Goal: Task Accomplishment & Management: Use online tool/utility

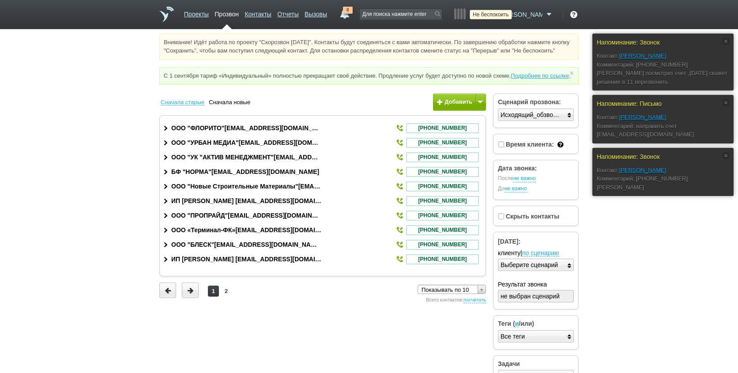
click at [497, 16] on icon at bounding box center [491, 14] width 12 height 9
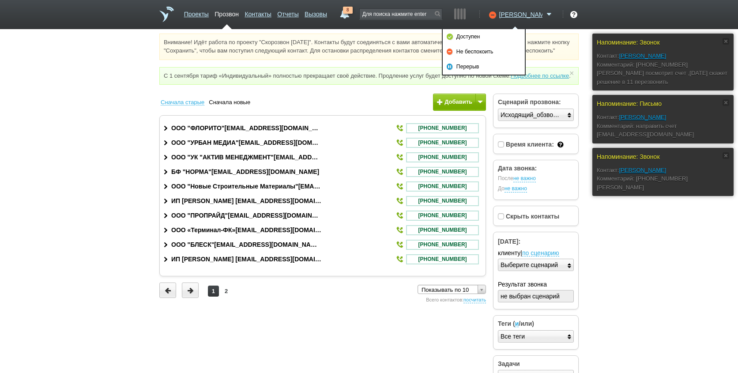
click at [617, 220] on html "Проекты Прозвон Контакты Отчеты Вызовы 8 [DATE] [DATE] неделя все Звонок [PERSO…" at bounding box center [369, 197] width 738 height 395
click at [352, 15] on link "8" at bounding box center [345, 12] width 16 height 11
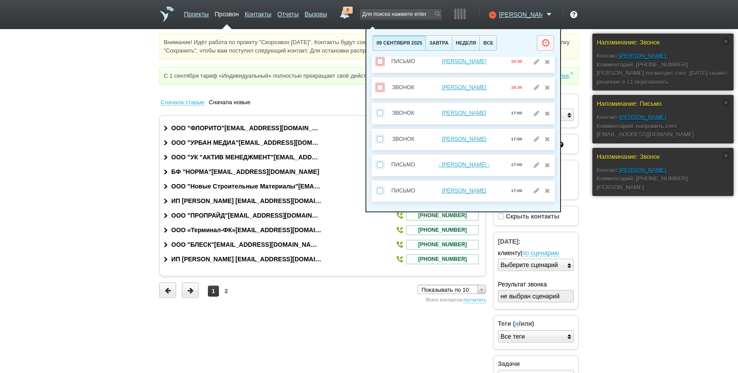
scroll to position [39, 0]
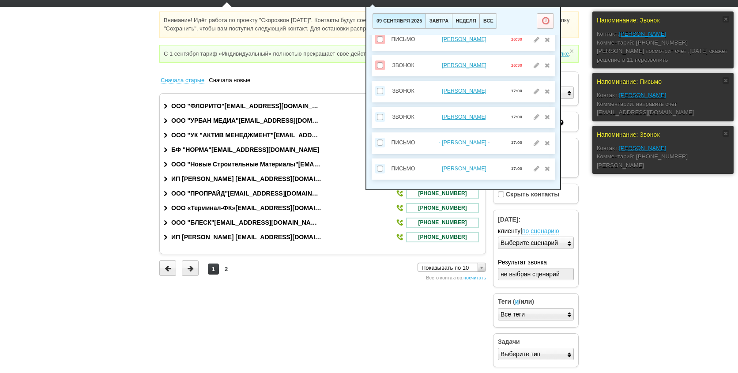
drag, startPoint x: 665, startPoint y: 247, endPoint x: 662, endPoint y: 241, distance: 6.9
click at [665, 246] on html "Проекты Прозвон Контакты Отчеты Вызовы 8 [DATE] [DATE] неделя все Звонок [PERSO…" at bounding box center [369, 175] width 738 height 395
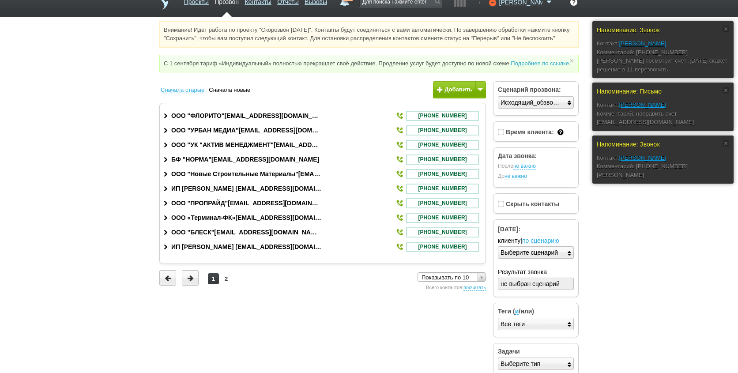
scroll to position [0, 0]
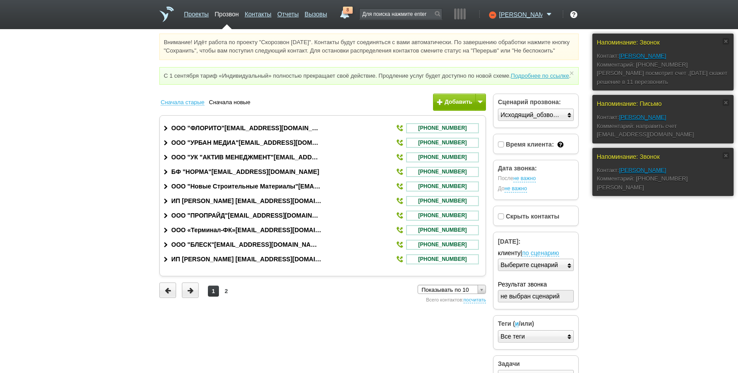
click at [352, 13] on span "8" at bounding box center [348, 10] width 10 height 7
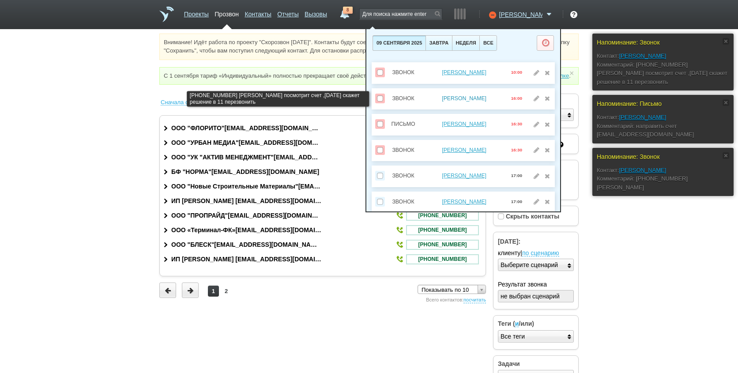
click at [470, 99] on link "[PERSON_NAME]" at bounding box center [464, 98] width 45 height 6
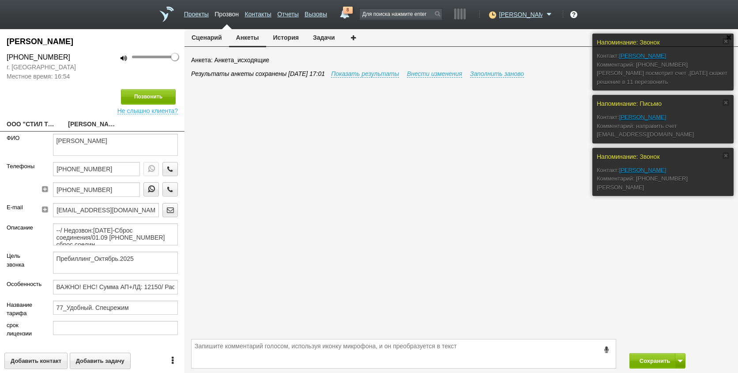
click at [292, 35] on button "История" at bounding box center [286, 37] width 40 height 17
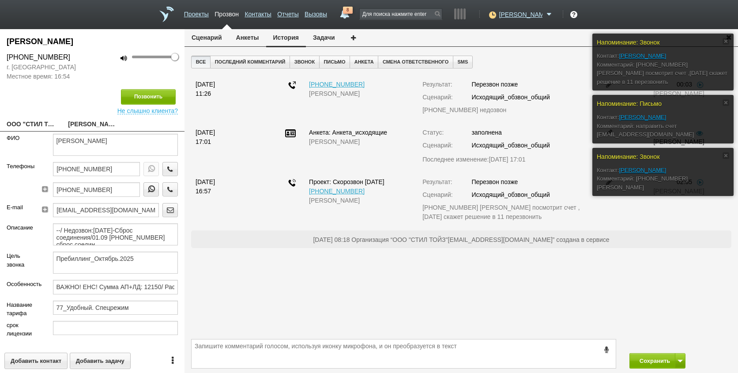
click at [352, 16] on link "8" at bounding box center [345, 12] width 16 height 11
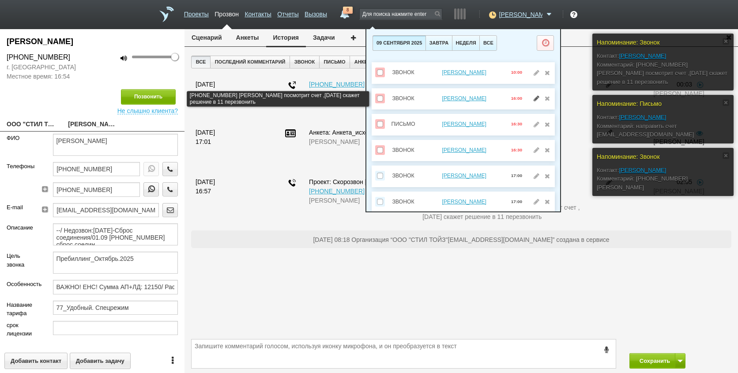
click at [532, 99] on link at bounding box center [536, 98] width 9 height 6
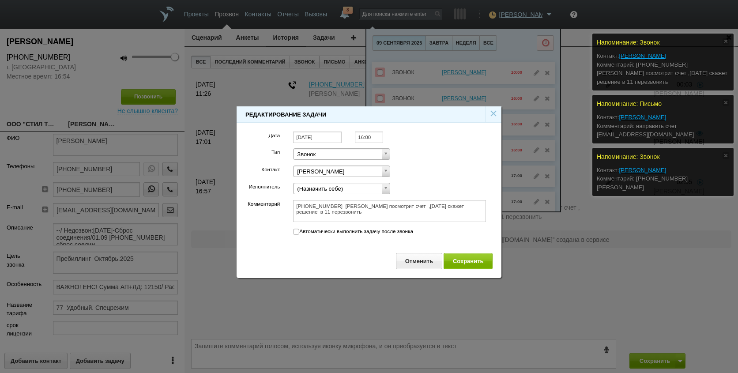
click at [324, 132] on input "[DATE]" at bounding box center [317, 137] width 49 height 12
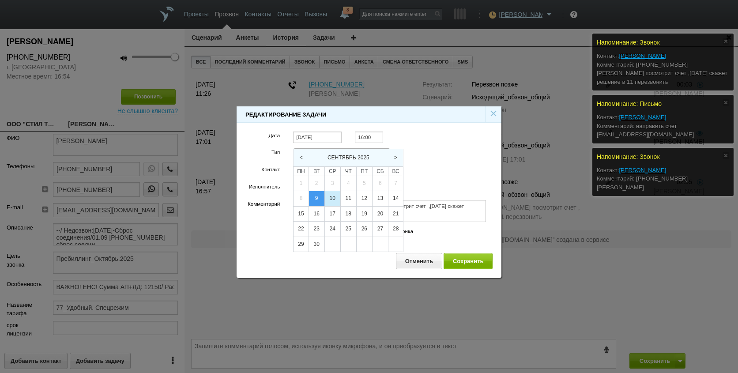
click at [332, 199] on div "10" at bounding box center [332, 198] width 15 height 15
type input "[DATE]"
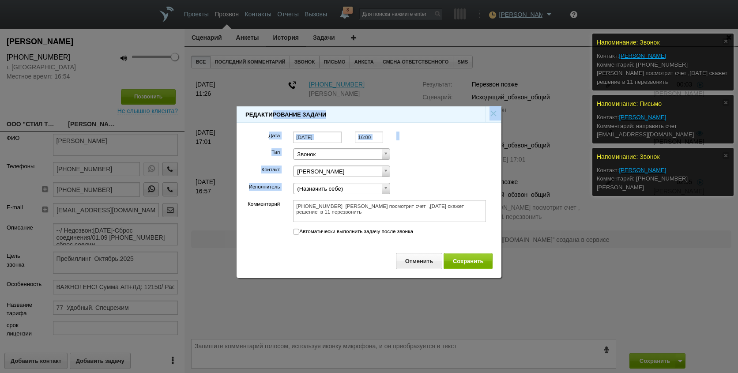
drag, startPoint x: 446, startPoint y: 117, endPoint x: 423, endPoint y: 174, distance: 61.4
click at [423, 174] on div "Редактирование задачи × Дата [DATE] 16:00 Тип Звонок Тип Тип Звонок Задача Встр…" at bounding box center [368, 192] width 265 height 172
drag, startPoint x: 423, startPoint y: 174, endPoint x: 551, endPoint y: 277, distance: 163.8
click at [551, 277] on div at bounding box center [369, 186] width 738 height 373
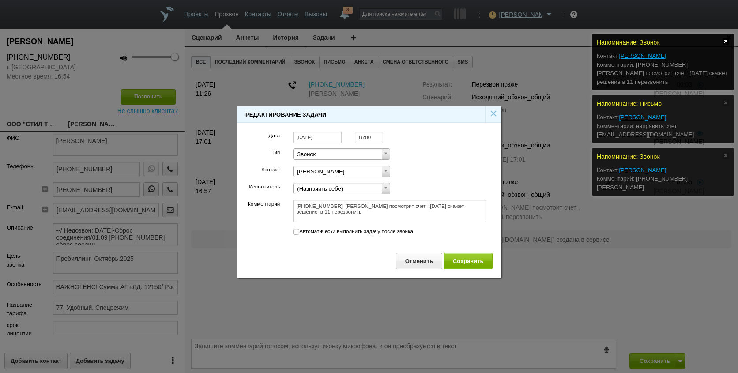
click at [724, 40] on link at bounding box center [725, 41] width 7 height 7
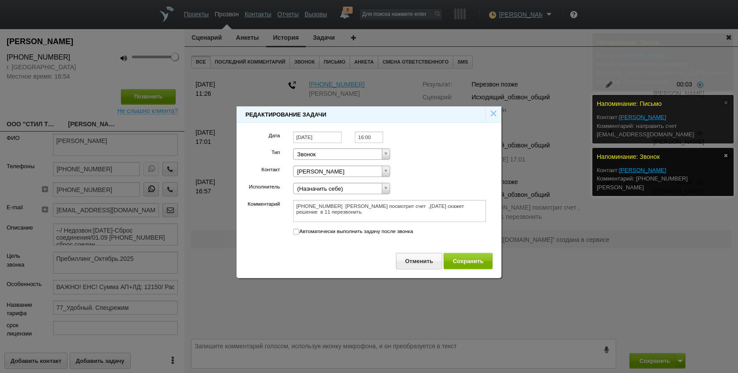
click at [723, 34] on div "Напоминание: [PERSON_NAME]: [PERSON_NAME]: [PHONE_NUMBER] [PERSON_NAME] посмотр…" at bounding box center [366, 34] width 733 height 0
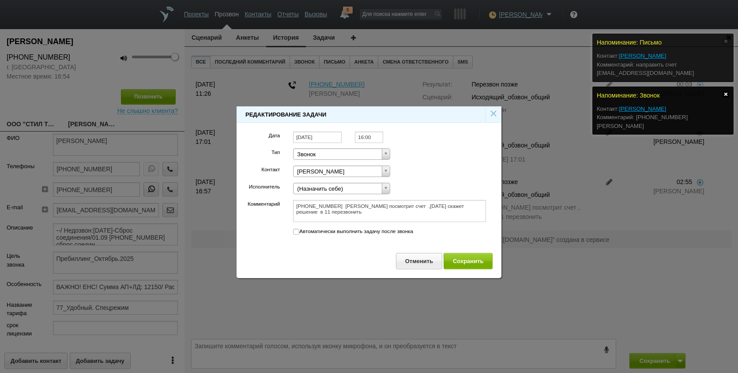
click at [725, 93] on link at bounding box center [725, 94] width 7 height 7
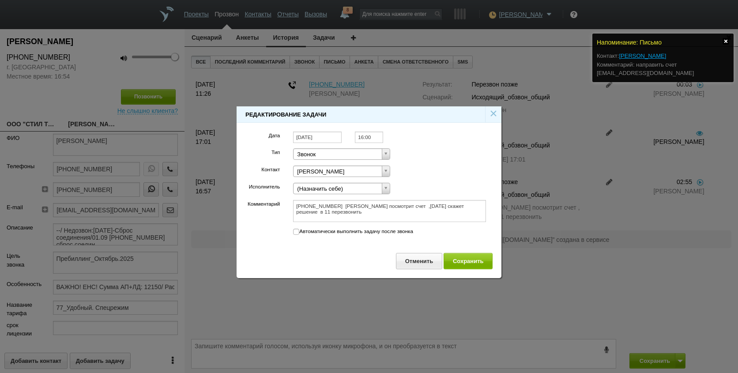
click at [724, 42] on link at bounding box center [725, 41] width 7 height 7
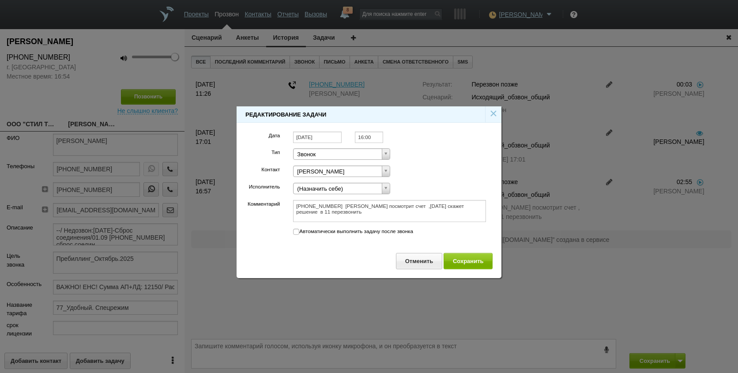
click at [491, 112] on link "×" at bounding box center [493, 113] width 8 height 15
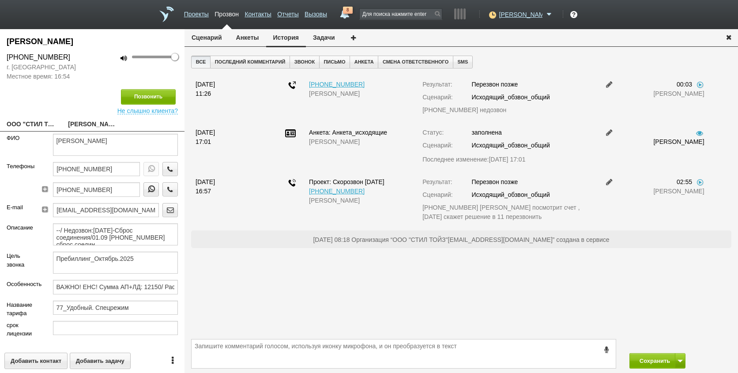
click at [330, 35] on button "Задачи" at bounding box center [324, 37] width 36 height 17
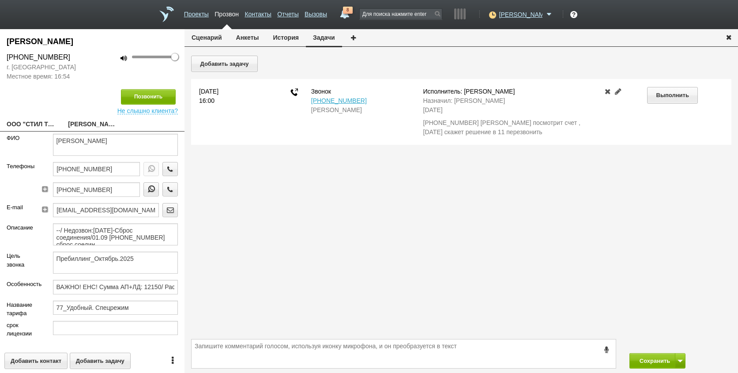
click at [615, 92] on link at bounding box center [617, 91] width 11 height 7
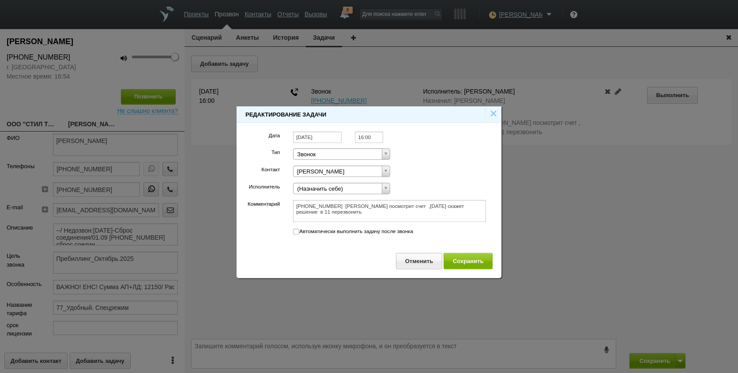
click at [331, 133] on input "[DATE]" at bounding box center [317, 137] width 49 height 12
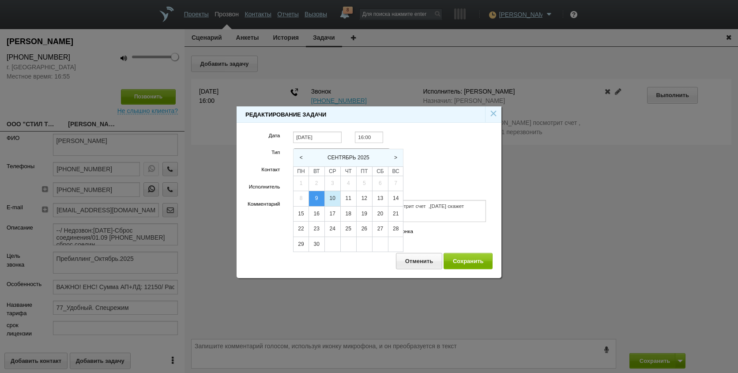
click at [337, 194] on div "10" at bounding box center [332, 198] width 15 height 15
type input "[DATE]"
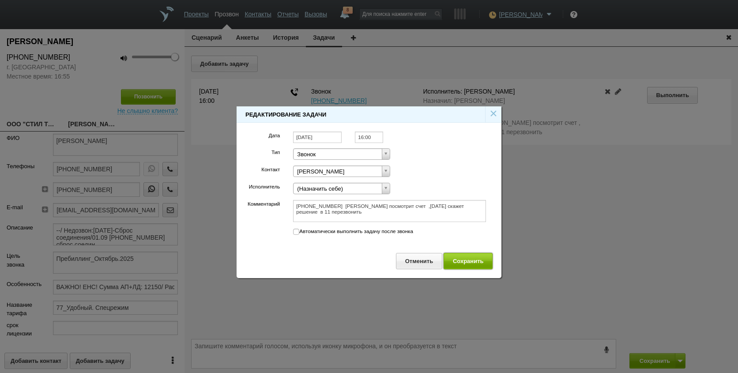
click at [463, 260] on button "Сохранить" at bounding box center [467, 261] width 49 height 16
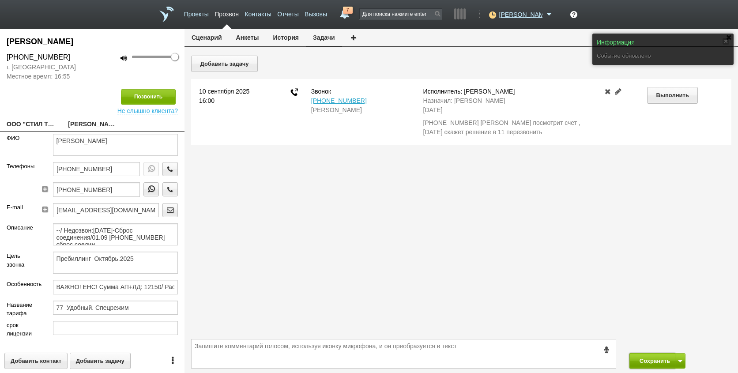
click at [635, 364] on button "Сохранить" at bounding box center [652, 360] width 46 height 15
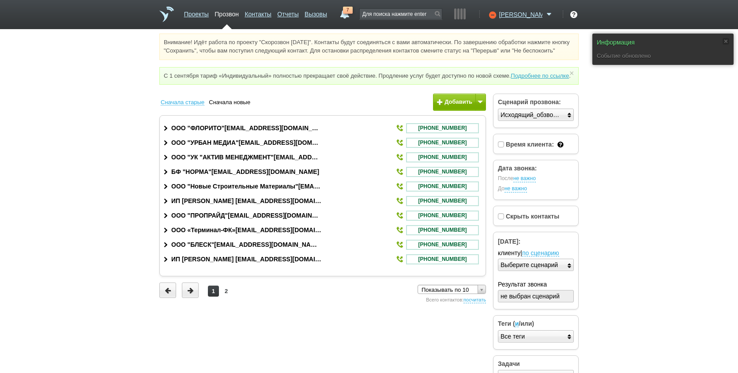
click at [352, 15] on link "7" at bounding box center [345, 12] width 16 height 11
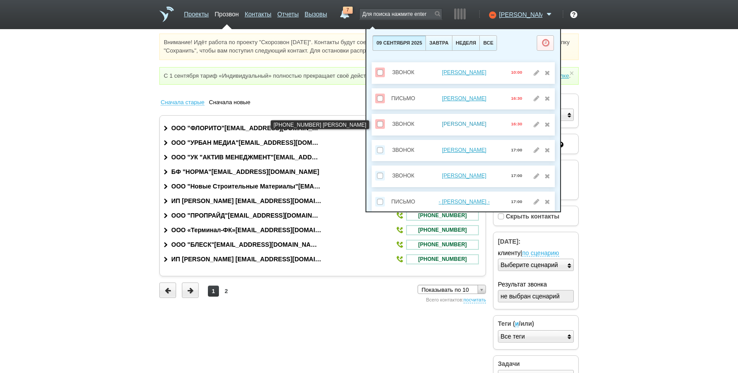
click at [473, 123] on link "[PERSON_NAME]" at bounding box center [464, 124] width 45 height 6
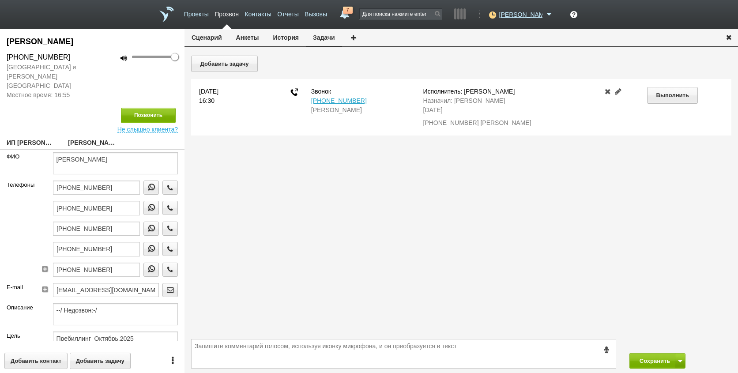
click at [26, 137] on link "ИП [PERSON_NAME] [EMAIL_ADDRESS][DOMAIN_NAME]" at bounding box center [31, 143] width 48 height 12
type textarea "ИП [PERSON_NAME] [EMAIL_ADDRESS][DOMAIN_NAME]"
type input "773270853457"
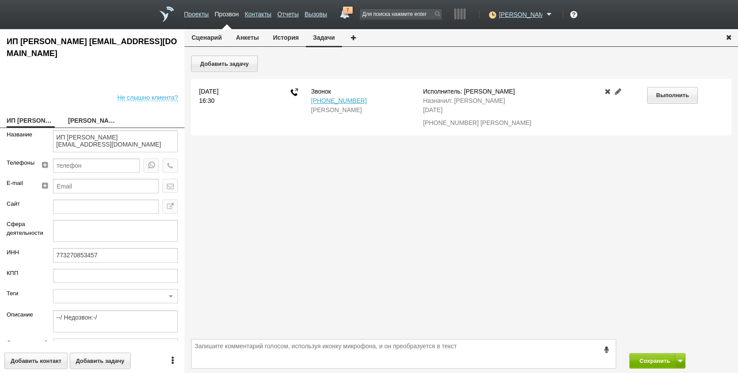
click at [90, 123] on link "[PERSON_NAME]" at bounding box center [92, 121] width 48 height 12
type textarea "[PERSON_NAME]"
type textarea "Пребиллинг_Октябрь.2025"
type input "Сумма АП+ЛД: 8860"
type input "77_Первый шаг"
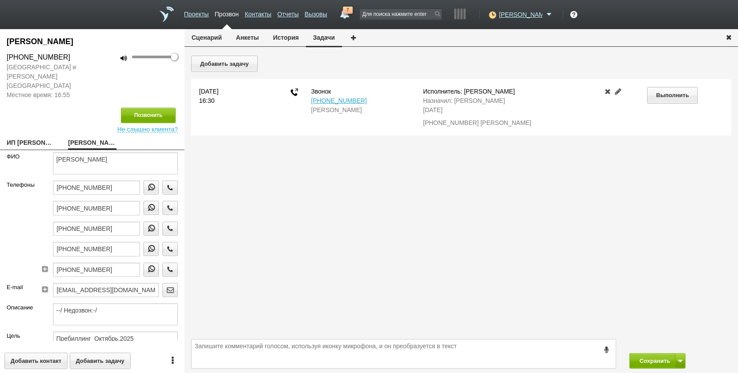
click at [278, 38] on button "История" at bounding box center [286, 37] width 40 height 17
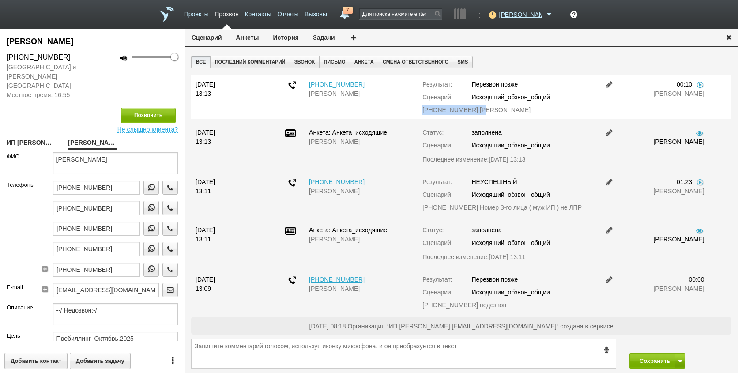
drag, startPoint x: 473, startPoint y: 110, endPoint x: 415, endPoint y: 110, distance: 58.2
click at [416, 110] on div "Результат: Перезвон позже Сценарий: Исходящий_обзвон_общий [PHONE_NUMBER] [PERS…" at bounding box center [506, 97] width 181 height 35
drag, startPoint x: 415, startPoint y: 110, endPoint x: 448, endPoint y: 110, distance: 33.1
copy div "[PHONE_NUMBER]"
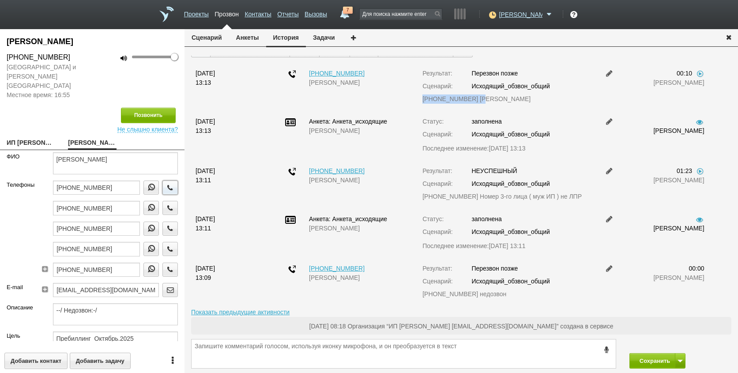
click at [165, 184] on icon "button" at bounding box center [170, 187] width 10 height 7
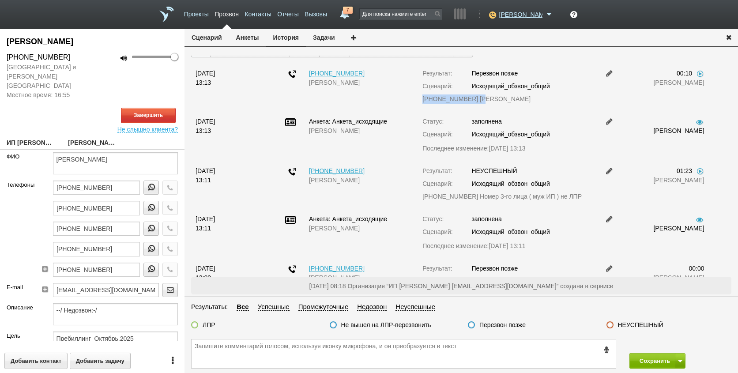
drag, startPoint x: 30, startPoint y: 133, endPoint x: 161, endPoint y: 120, distance: 130.8
click at [32, 137] on link "ИП [PERSON_NAME] [EMAIL_ADDRESS][DOMAIN_NAME]" at bounding box center [31, 143] width 48 height 12
type textarea "ИП [PERSON_NAME] [EMAIL_ADDRESS][DOMAIN_NAME]"
type input "773270853457"
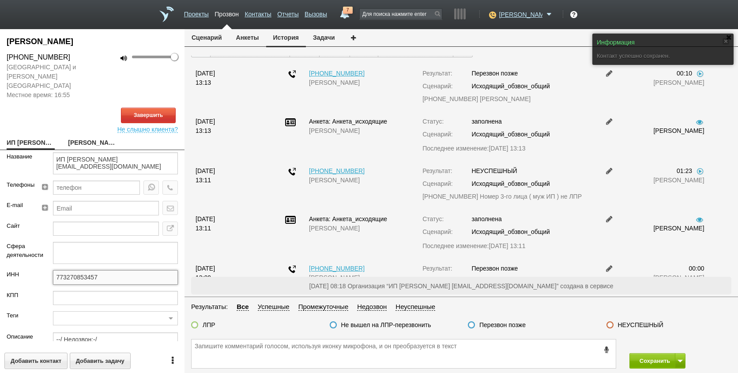
drag, startPoint x: 111, startPoint y: 266, endPoint x: 57, endPoint y: 273, distance: 54.2
click at [41, 272] on div "ИНН 773270853457" at bounding box center [92, 280] width 184 height 20
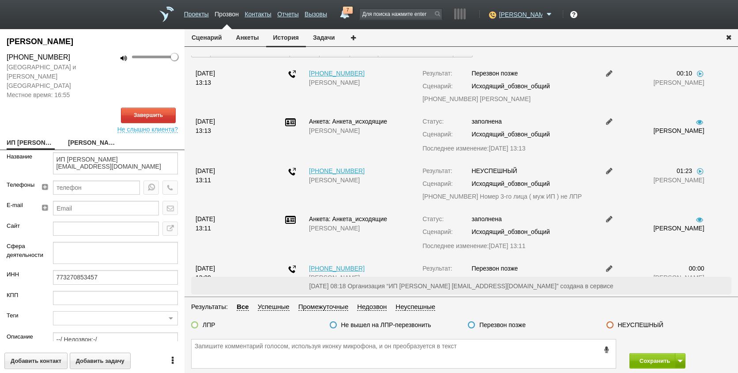
click at [93, 137] on link "[PERSON_NAME]" at bounding box center [92, 143] width 48 height 12
type textarea "[PERSON_NAME]"
type textarea "Пребиллинг_Октябрь.2025"
type input "Сумма АП+ЛД: 8860"
type input "77_Первый шаг"
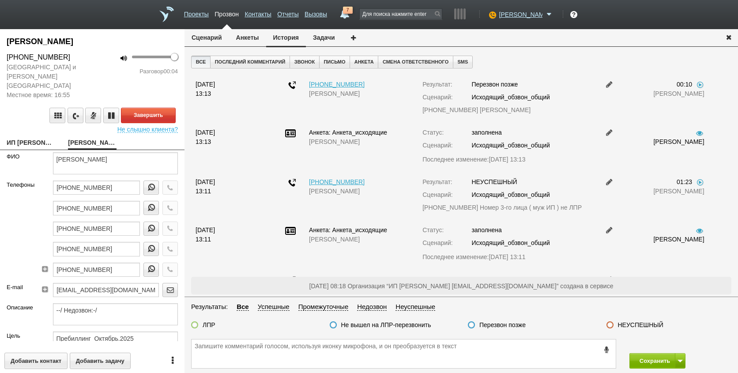
click at [28, 138] on link "ИП [PERSON_NAME] [EMAIL_ADDRESS][DOMAIN_NAME]" at bounding box center [31, 143] width 48 height 12
type textarea "ИП [PERSON_NAME] [EMAIL_ADDRESS][DOMAIN_NAME]"
type input "773270853457"
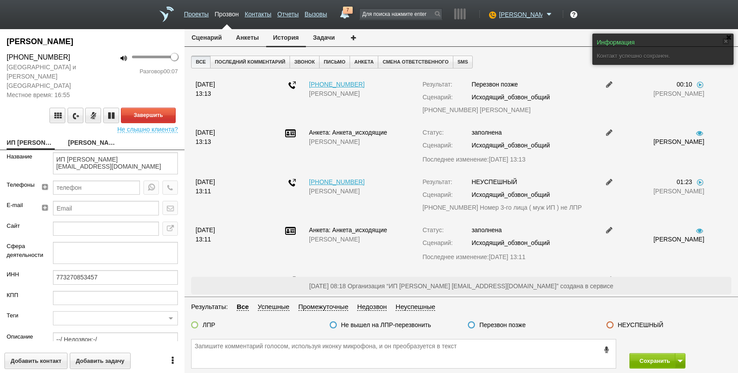
click at [82, 137] on link "[PERSON_NAME]" at bounding box center [92, 143] width 48 height 12
type textarea "[PERSON_NAME]"
type textarea "Пребиллинг_Октябрь.2025"
type input "Сумма АП+ЛД: 8860"
type input "77_Первый шаг"
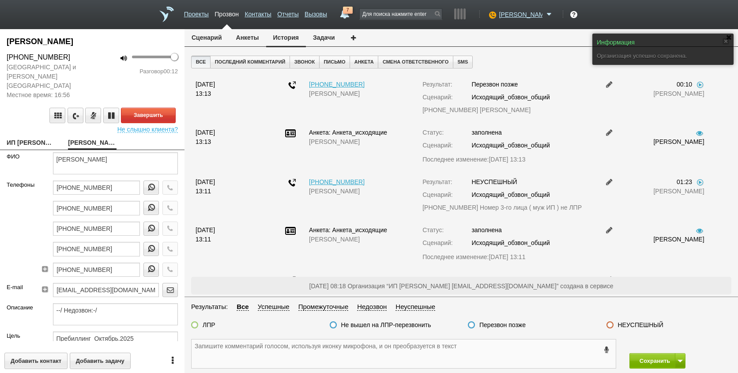
click at [236, 349] on textarea at bounding box center [403, 353] width 424 height 29
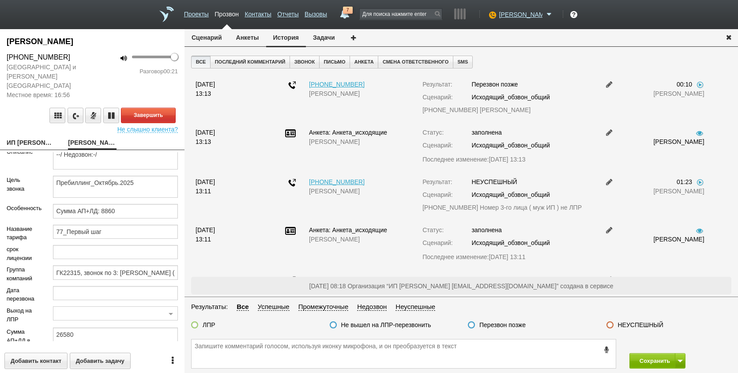
scroll to position [157, 0]
click at [314, 356] on textarea at bounding box center [403, 353] width 424 height 29
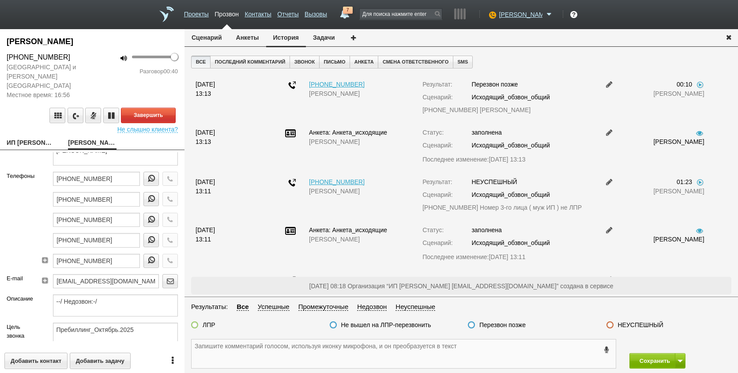
scroll to position [0, 0]
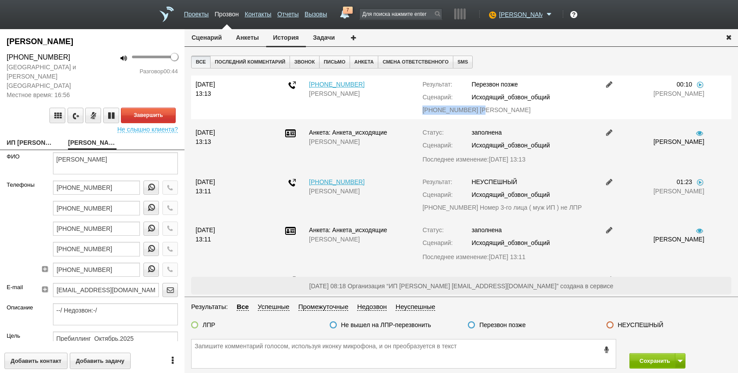
drag, startPoint x: 472, startPoint y: 110, endPoint x: 417, endPoint y: 109, distance: 55.1
click at [417, 109] on div "Результат: Перезвон позже Сценарий: Исходящий_обзвон_общий [PHONE_NUMBER] [PERS…" at bounding box center [506, 97] width 181 height 35
drag, startPoint x: 417, startPoint y: 109, endPoint x: 436, endPoint y: 109, distance: 19.0
copy div "[PHONE_NUMBER]"
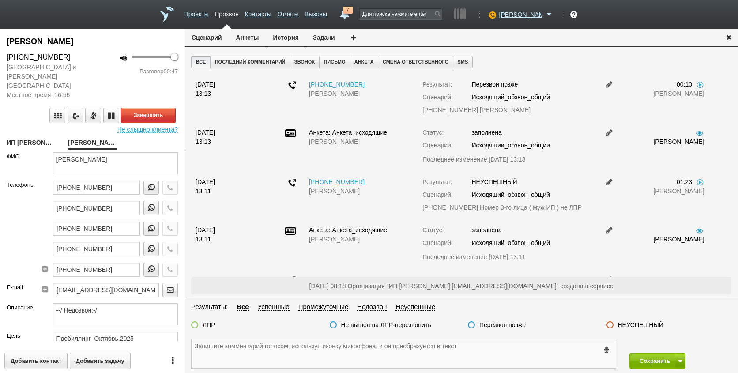
paste textarea "[PHONE_NUMBER]"
click at [157, 110] on button "Завершить" at bounding box center [148, 115] width 55 height 15
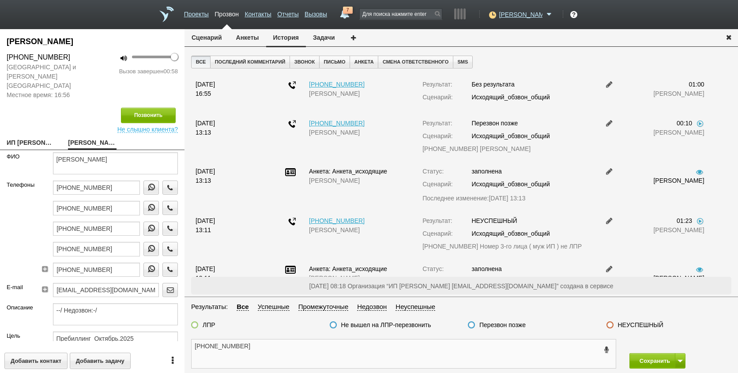
click at [281, 346] on textarea "[PHONE_NUMBER]" at bounding box center [403, 353] width 424 height 29
drag, startPoint x: 84, startPoint y: 150, endPoint x: 161, endPoint y: 154, distance: 77.4
click at [161, 155] on textarea "[PERSON_NAME]" at bounding box center [115, 163] width 125 height 22
click at [263, 347] on textarea "[PHONE_NUMBER]" at bounding box center [403, 353] width 424 height 29
paste textarea "[PERSON_NAME]"
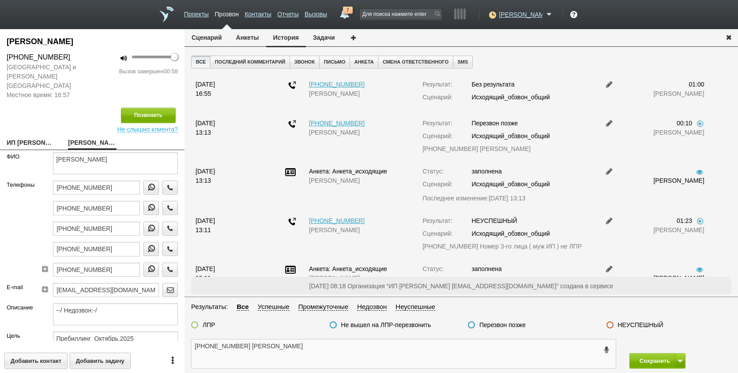
click at [312, 347] on textarea "[PHONE_NUMBER] [PERSON_NAME]" at bounding box center [403, 353] width 424 height 29
type textarea "[PHONE_NUMBER] [PERSON_NAME],"
click at [250, 37] on button "Анкеты" at bounding box center [247, 37] width 37 height 17
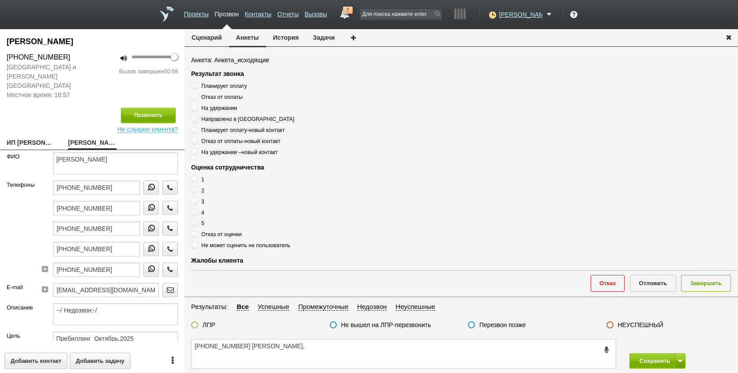
click at [223, 89] on span "Планирует оплату" at bounding box center [223, 86] width 45 height 6
click at [197, 87] on input "Планирует оплату" at bounding box center [194, 85] width 6 height 6
radio input "true"
click at [223, 85] on span "Планирует оплату" at bounding box center [223, 86] width 45 height 6
click at [197, 85] on input "Планирует оплату" at bounding box center [194, 85] width 6 height 6
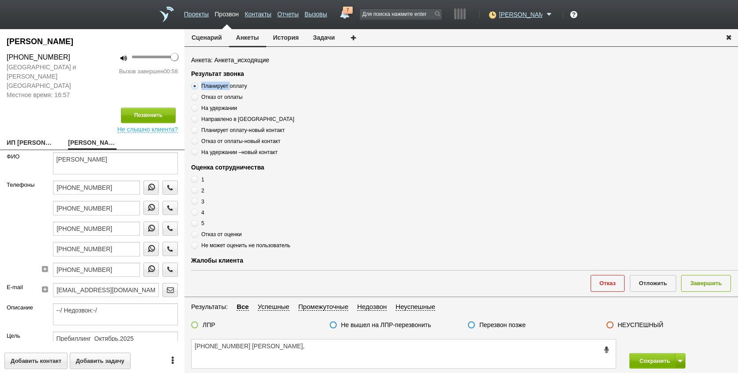
click at [223, 85] on span "Планирует оплату" at bounding box center [223, 86] width 45 height 6
click at [197, 85] on input "Планирует оплату" at bounding box center [194, 85] width 6 height 6
click at [223, 85] on span "Планирует оплату" at bounding box center [223, 86] width 45 height 6
click at [197, 85] on input "Планирует оплату" at bounding box center [194, 85] width 6 height 6
copy div "Планирует оплату"
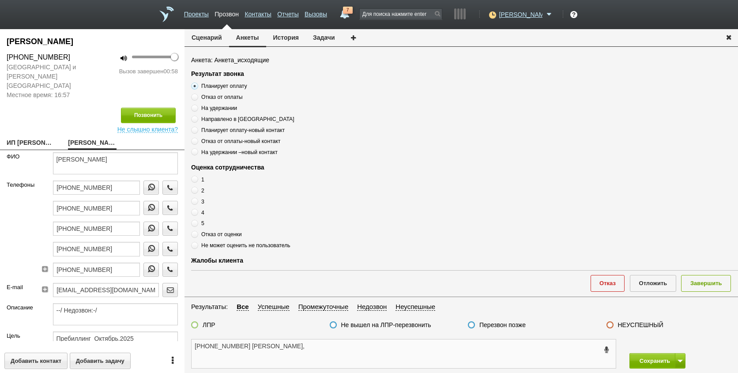
click at [336, 348] on textarea "[PHONE_NUMBER] [PERSON_NAME]," at bounding box center [403, 353] width 424 height 29
paste textarea "Планирует оплату"
click at [393, 347] on textarea "[PHONE_NUMBER] [PERSON_NAME], Планирует оплату" at bounding box center [403, 353] width 424 height 29
type textarea "[PHONE_NUMBER] [PERSON_NAME], Планирует оплату , оценка 5"
click at [199, 328] on div "ЛПР" at bounding box center [203, 325] width 24 height 9
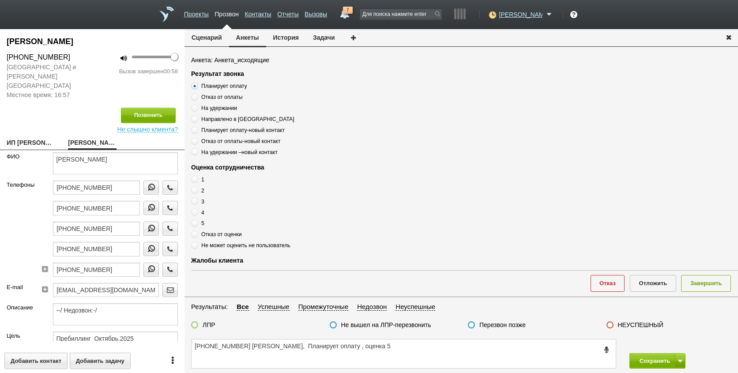
click at [198, 325] on div "ЛПР" at bounding box center [203, 325] width 24 height 9
click at [196, 324] on label at bounding box center [194, 324] width 7 height 7
click at [0, 0] on input "ЛПР" at bounding box center [0, 0] width 0 height 0
click at [461, 359] on textarea "[PHONE_NUMBER] [PERSON_NAME], Планирует оплату , оценка 5" at bounding box center [403, 353] width 424 height 29
click at [197, 223] on span at bounding box center [194, 223] width 7 height 7
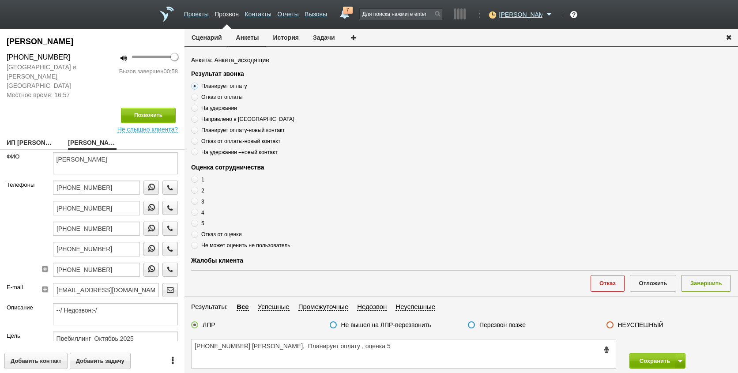
click at [197, 223] on input "5" at bounding box center [194, 222] width 6 height 6
radio input "true"
click at [408, 357] on textarea "[PHONE_NUMBER] [PERSON_NAME], Планирует оплату , оценка 5" at bounding box center [403, 353] width 424 height 29
click at [405, 352] on textarea "[PHONE_NUMBER] [PERSON_NAME], Планирует оплату , оценка 5" at bounding box center [403, 353] width 424 height 29
click at [701, 284] on button "Завершить" at bounding box center [706, 283] width 50 height 16
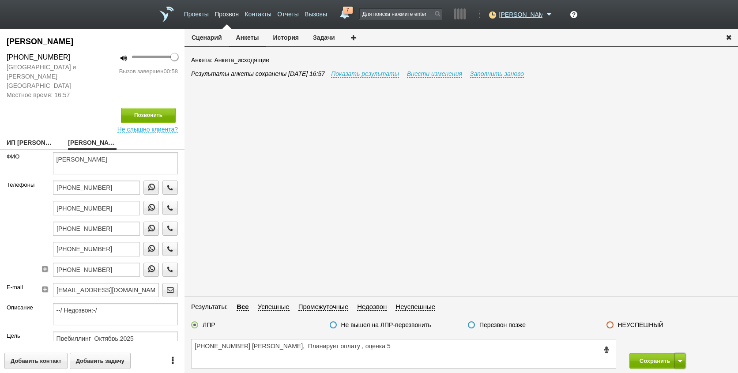
click at [681, 359] on button at bounding box center [680, 360] width 11 height 15
click at [663, 344] on button "Сохранить и остаться" at bounding box center [650, 344] width 68 height 15
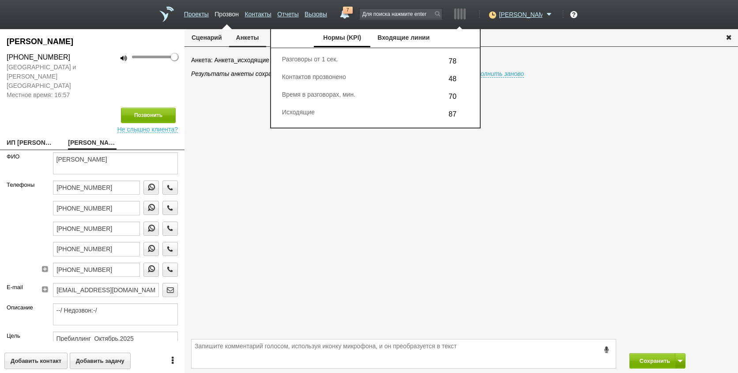
click at [352, 15] on link "7" at bounding box center [345, 12] width 16 height 11
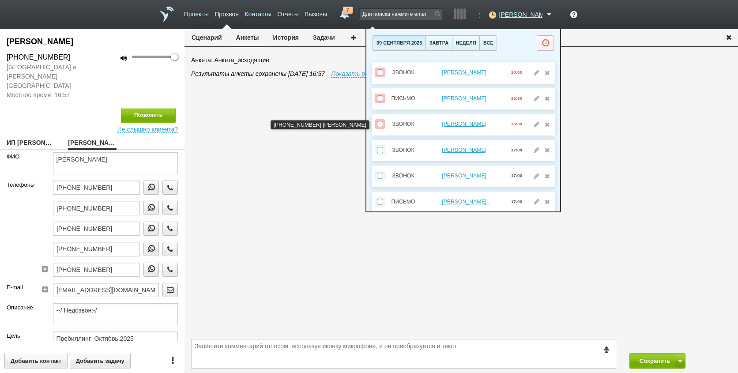
click at [381, 123] on span at bounding box center [380, 124] width 6 height 6
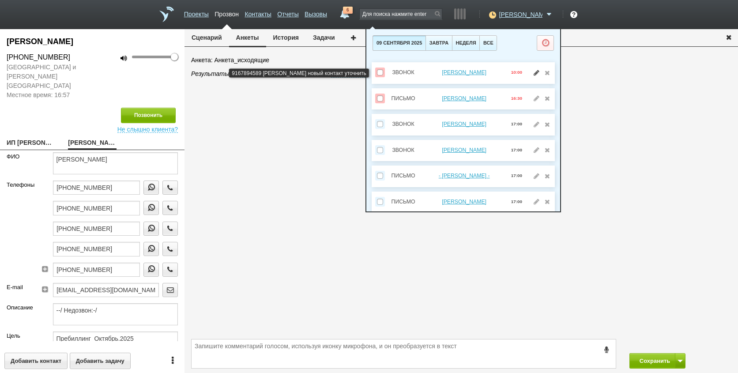
click at [532, 73] on link at bounding box center [536, 72] width 9 height 6
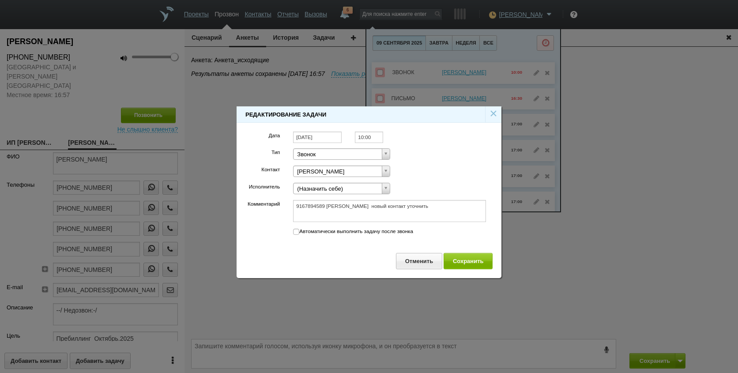
click at [327, 133] on input "[DATE]" at bounding box center [317, 137] width 49 height 12
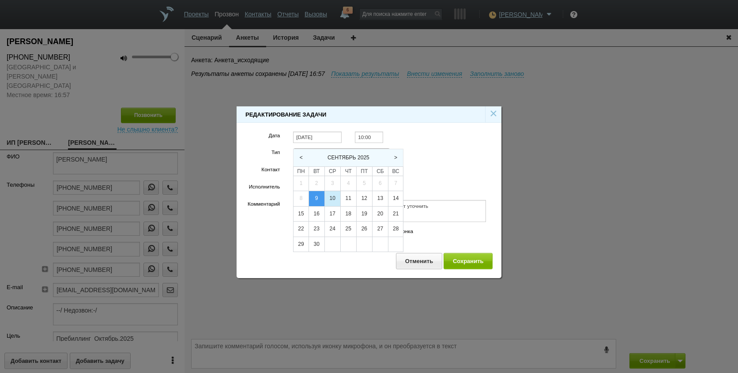
click at [335, 195] on div "10" at bounding box center [332, 198] width 15 height 15
type input "[DATE]"
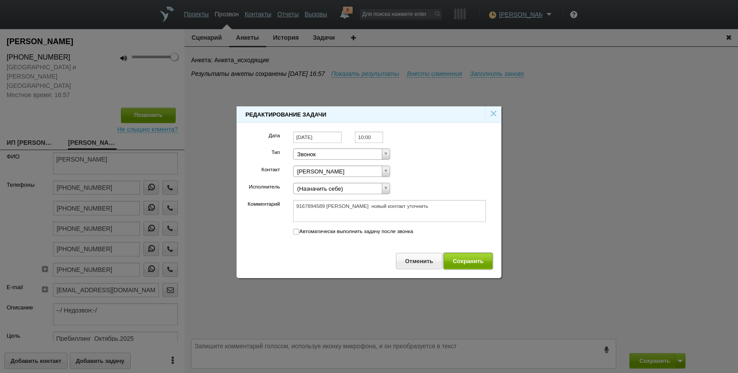
click at [468, 257] on button "Сохранить" at bounding box center [467, 261] width 49 height 16
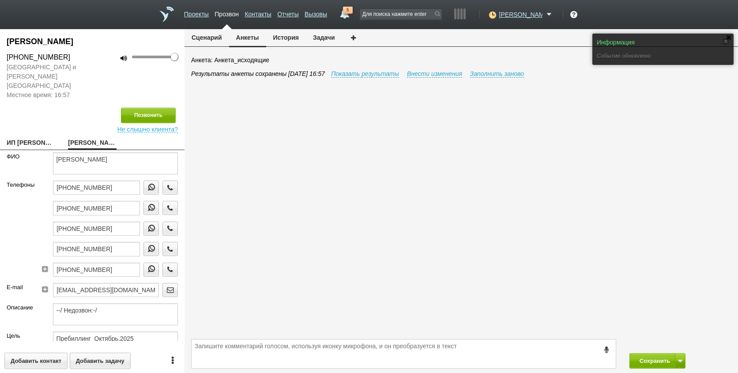
click at [352, 11] on span "5" at bounding box center [348, 10] width 10 height 7
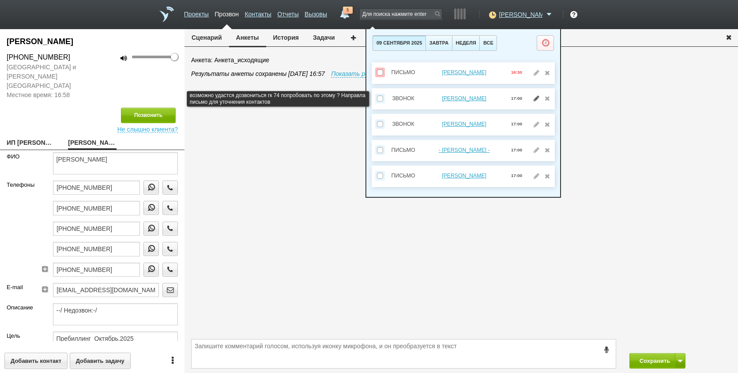
click at [535, 99] on link at bounding box center [536, 98] width 9 height 6
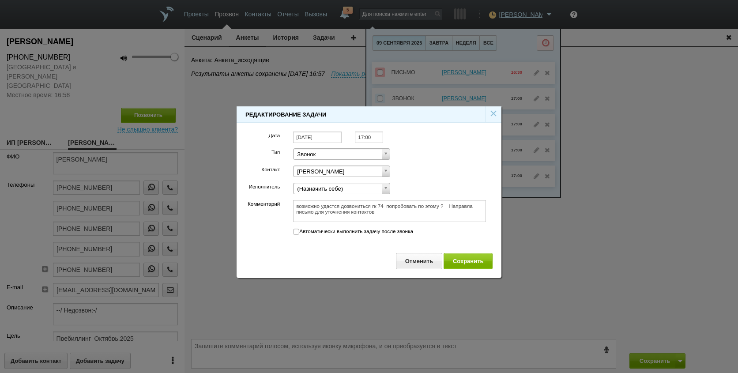
click at [325, 136] on input "[DATE]" at bounding box center [317, 137] width 49 height 12
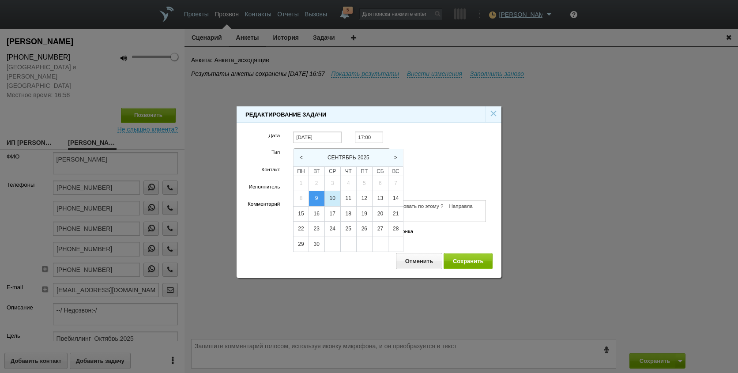
drag, startPoint x: 331, startPoint y: 196, endPoint x: 342, endPoint y: 185, distance: 15.9
click at [332, 196] on div "10" at bounding box center [332, 198] width 15 height 15
type input "[DATE]"
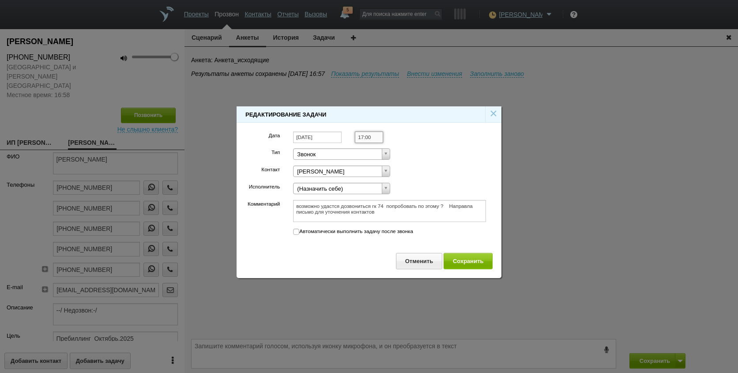
click at [372, 133] on input "17:00" at bounding box center [369, 137] width 28 height 12
click at [380, 173] on li "10:00" at bounding box center [378, 177] width 46 height 11
type input "10:00"
click at [405, 214] on textarea "возможно удастся дозвониться гк 74 попробовать по этому ? Направла письмо для у…" at bounding box center [389, 211] width 193 height 22
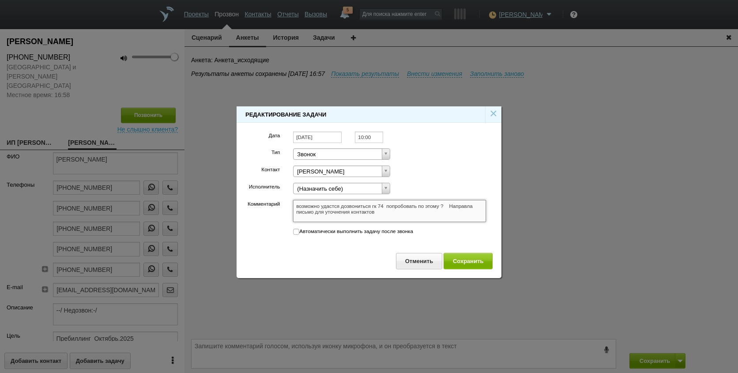
type textarea "возможно удастся дозвониться гк 74 попробовать по этому ? Направла письмо для у…"
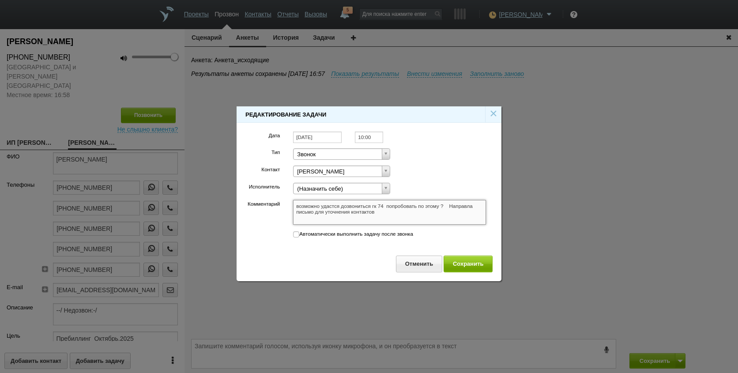
type textarea "возможно удастся дозвониться гк 74 попробовать по этому ? Направла письмо для у…"
click at [483, 270] on button "Сохранить" at bounding box center [467, 263] width 49 height 16
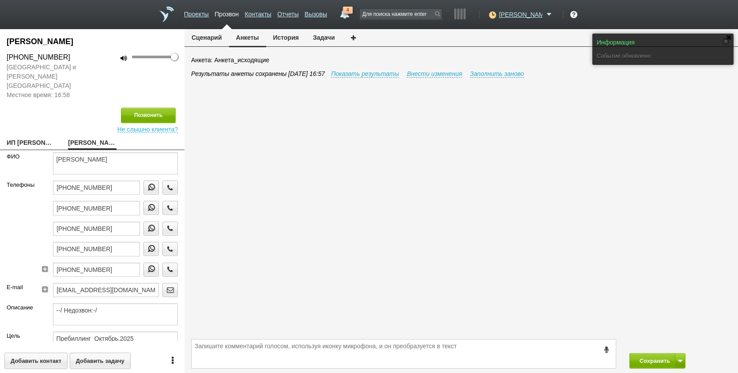
click at [352, 16] on link "4" at bounding box center [345, 12] width 16 height 11
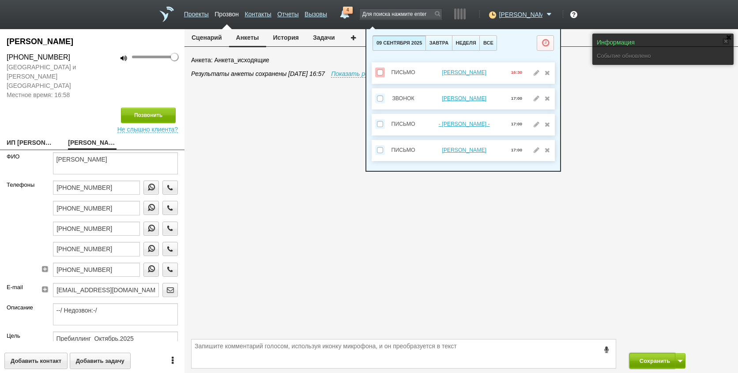
click at [639, 363] on button "Сохранить" at bounding box center [652, 360] width 46 height 15
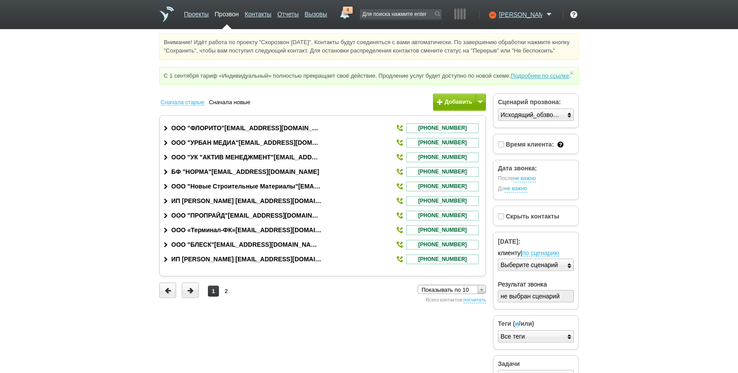
click at [352, 11] on span "4" at bounding box center [348, 10] width 10 height 7
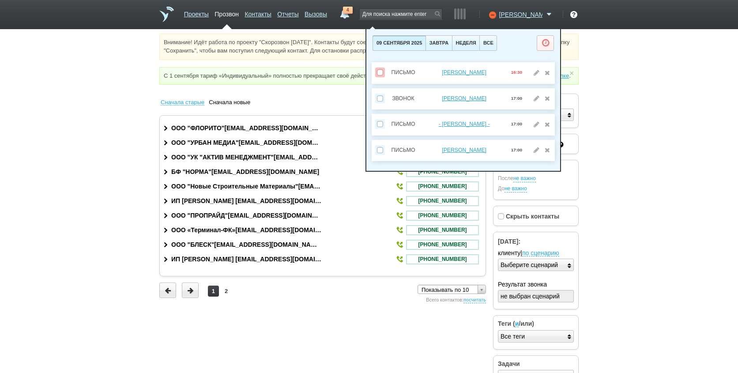
click at [656, 206] on html "Проекты Прозвон Контакты Отчеты Вызовы 4 [DATE] [DATE] неделя все Письмо [PERSO…" at bounding box center [369, 197] width 738 height 395
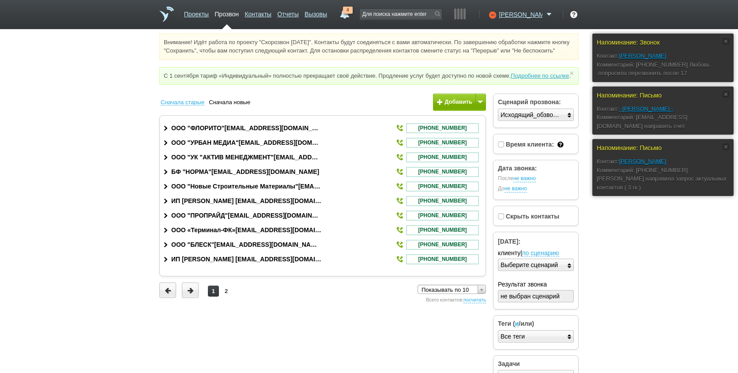
click at [352, 15] on link "4" at bounding box center [345, 12] width 16 height 11
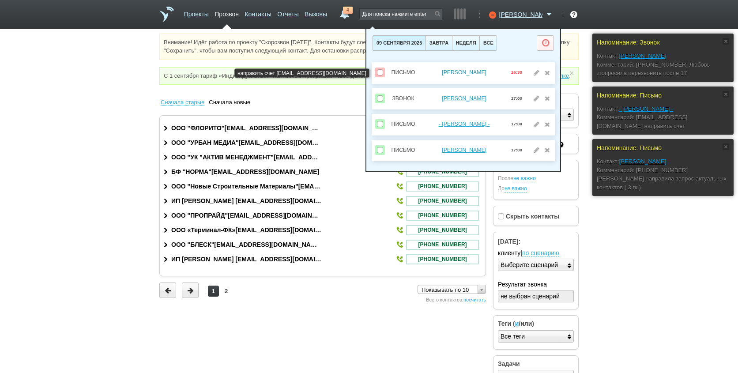
click at [466, 70] on link "[PERSON_NAME]" at bounding box center [464, 72] width 45 height 6
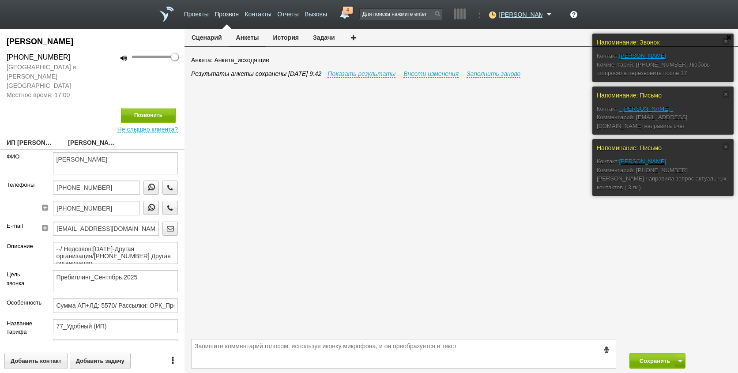
click at [32, 137] on link "ИП [PERSON_NAME] [EMAIL_ADDRESS][DOMAIN_NAME]" at bounding box center [31, 143] width 48 height 12
type textarea "ИП [PERSON_NAME] [EMAIL_ADDRESS][DOMAIN_NAME]"
type input "771614767364"
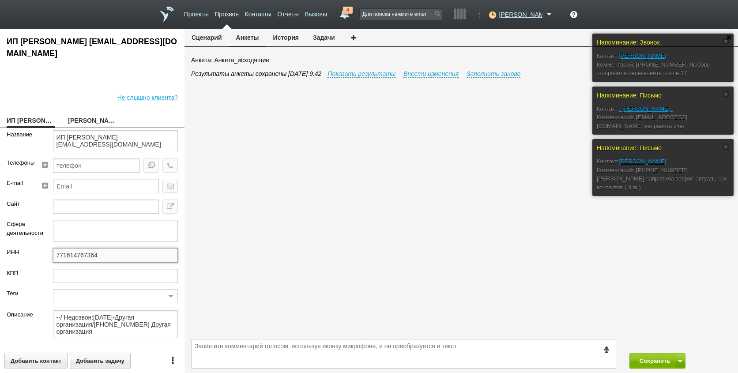
drag, startPoint x: 110, startPoint y: 249, endPoint x: 25, endPoint y: 253, distance: 84.8
click at [22, 255] on div "ИНН 771614767364" at bounding box center [92, 258] width 184 height 20
click at [405, 343] on textarea at bounding box center [403, 353] width 424 height 29
click at [315, 37] on button "Задачи" at bounding box center [324, 37] width 36 height 17
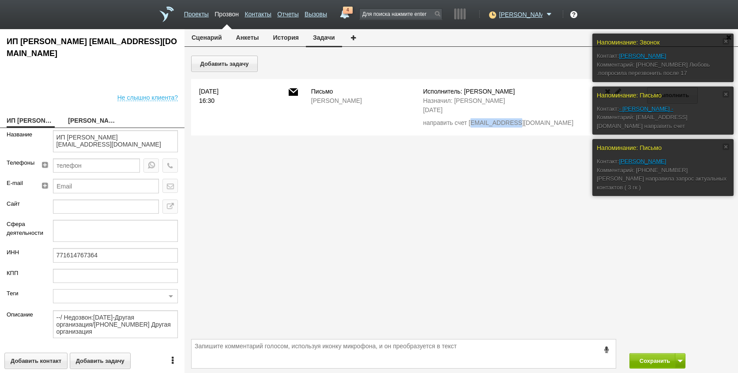
drag, startPoint x: 474, startPoint y: 125, endPoint x: 516, endPoint y: 128, distance: 42.0
click at [516, 128] on div "[DATE] 16:30 Письмо [PERSON_NAME] Исполнитель: [PERSON_NAME]: [PERSON_NAME] [DA…" at bounding box center [461, 107] width 540 height 56
drag, startPoint x: 516, startPoint y: 128, endPoint x: 472, endPoint y: 124, distance: 43.9
click at [471, 124] on div "направить счет [EMAIL_ADDRESS][DOMAIN_NAME]" at bounding box center [506, 122] width 166 height 9
drag, startPoint x: 469, startPoint y: 122, endPoint x: 527, endPoint y: 124, distance: 57.8
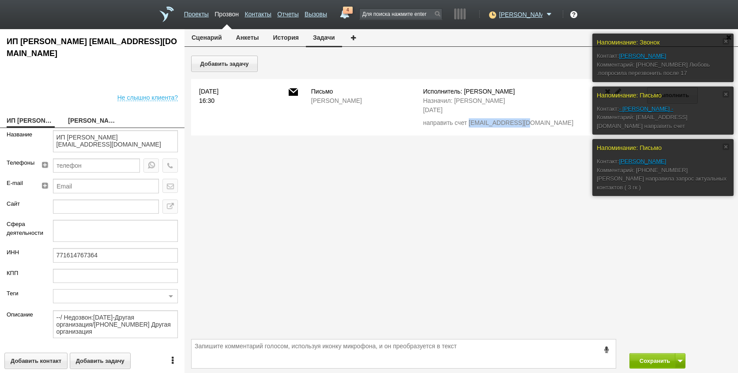
click at [527, 124] on div "направить счет [EMAIL_ADDRESS][DOMAIN_NAME]" at bounding box center [506, 122] width 166 height 9
drag, startPoint x: 527, startPoint y: 124, endPoint x: 507, endPoint y: 124, distance: 19.4
copy div "[EMAIL_ADDRESS][DOMAIN_NAME]"
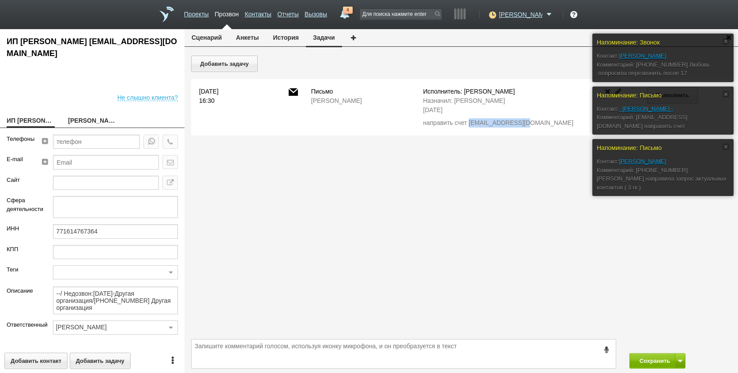
scroll to position [45, 0]
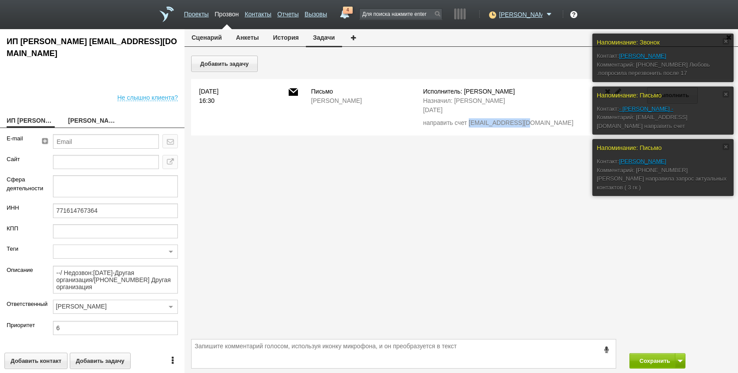
click at [86, 117] on link "[PERSON_NAME]" at bounding box center [92, 121] width 48 height 12
type textarea "[PERSON_NAME]"
type textarea "Пребиллинг_Сентябрь.2025"
type input "Сумма АП+ЛД: 5570/ Рассылки: ОРК_Предложение на 3 года без скидки, клиентам [DA…"
type input "77_Удобный (ИП)"
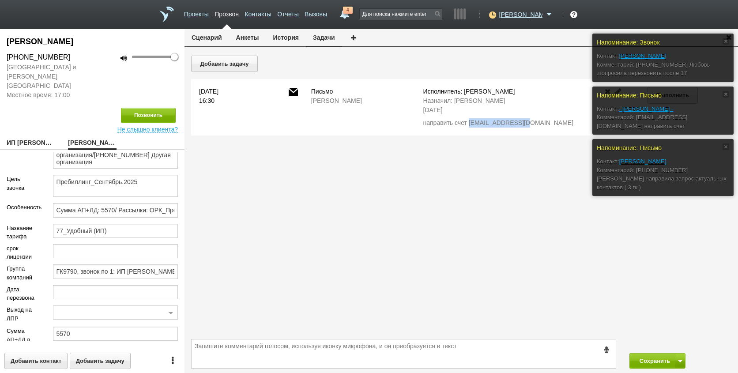
scroll to position [145, 0]
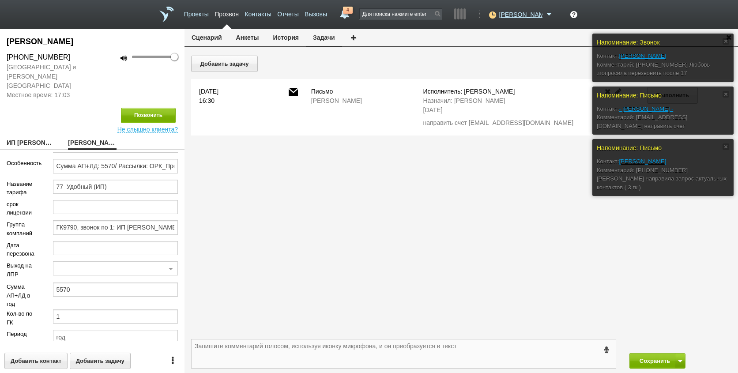
click at [372, 356] on textarea at bounding box center [403, 353] width 424 height 29
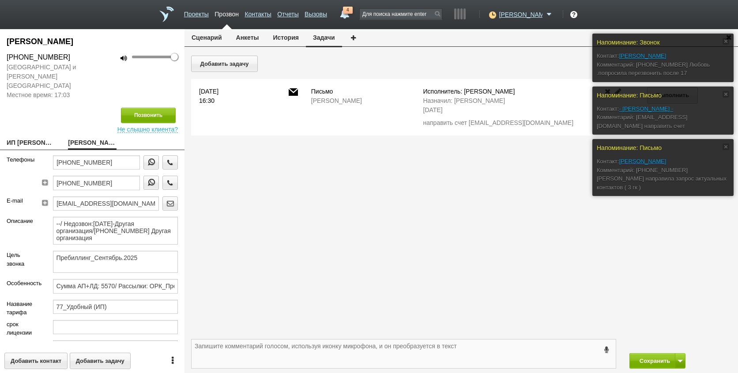
scroll to position [13, 0]
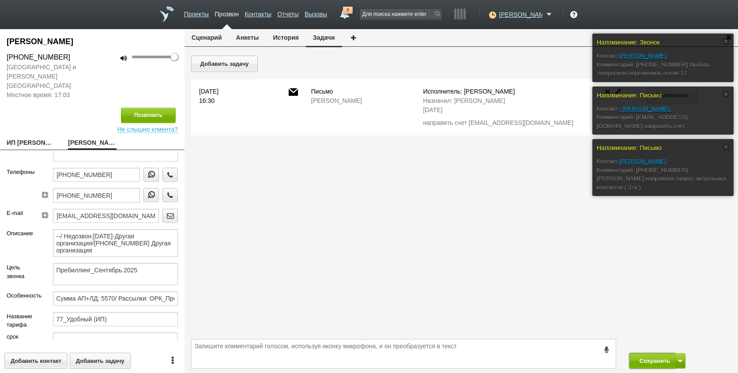
drag, startPoint x: 646, startPoint y: 364, endPoint x: 617, endPoint y: 315, distance: 57.6
click at [646, 364] on button "Сохранить" at bounding box center [652, 360] width 46 height 15
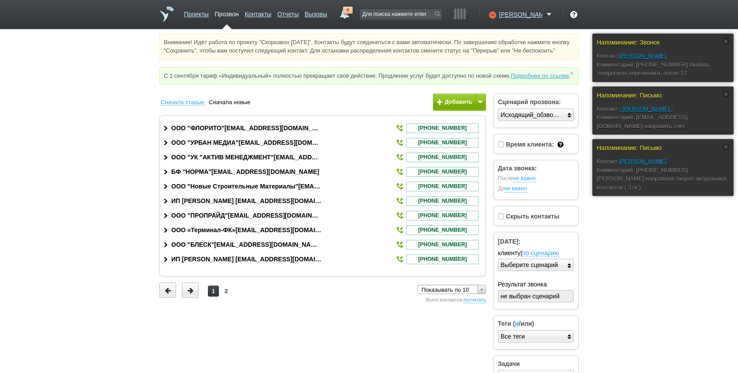
click at [382, 16] on div "Проекты Прозвон Контакты Отчеты Вызовы 4 [DATE] [DATE] неделя все Письмо [PERSO…" at bounding box center [368, 14] width 419 height 29
click at [352, 14] on link "4" at bounding box center [345, 12] width 16 height 11
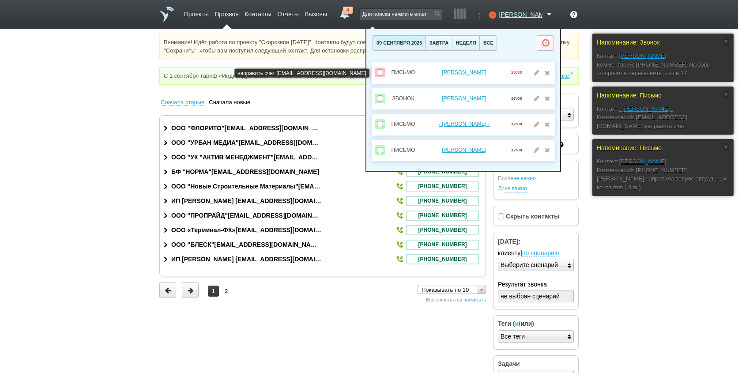
click at [380, 71] on span at bounding box center [380, 72] width 6 height 6
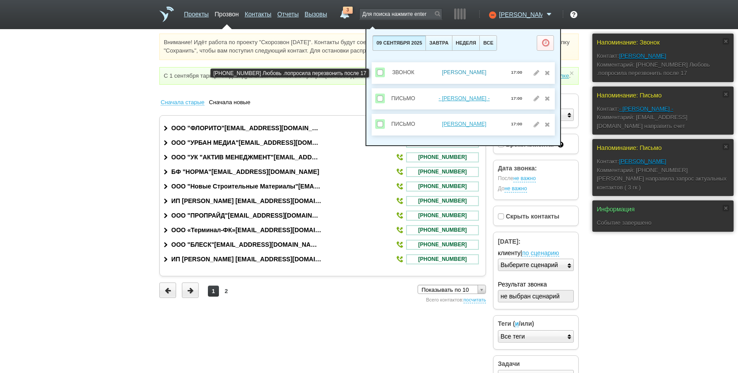
click at [456, 72] on link "[PERSON_NAME]" at bounding box center [464, 72] width 45 height 6
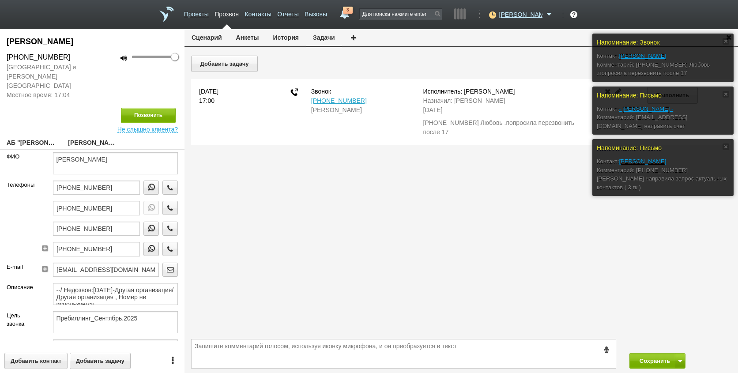
click at [510, 122] on div "[PHONE_NUMBER] Любовь .попросила перезвонить после 17" at bounding box center [506, 127] width 166 height 19
drag, startPoint x: 423, startPoint y: 122, endPoint x: 477, endPoint y: 120, distance: 54.3
click at [477, 120] on div "[PHONE_NUMBER] Любовь .попросила перезвонить после 17" at bounding box center [506, 127] width 166 height 19
drag, startPoint x: 477, startPoint y: 120, endPoint x: 466, endPoint y: 121, distance: 11.2
copy div "[PHONE_NUMBER]"
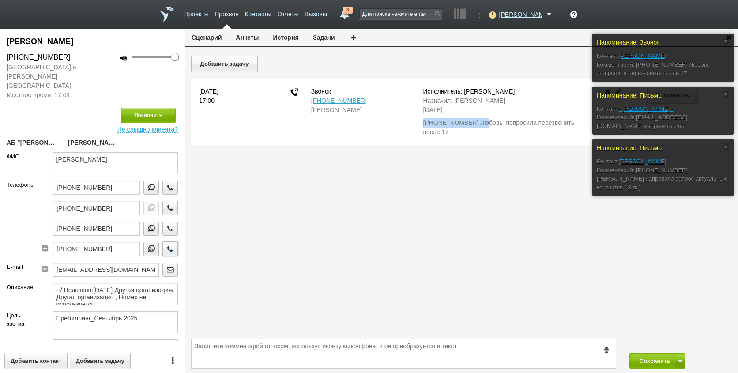
click at [165, 245] on icon "button" at bounding box center [170, 248] width 10 height 7
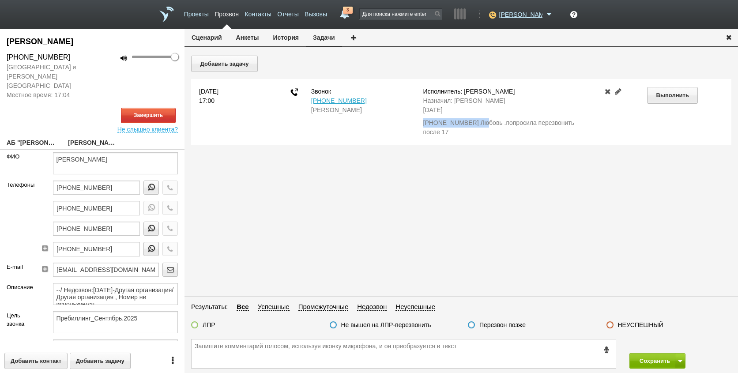
click at [45, 137] on link "АБ "[PERSON_NAME] и ПАРТНЕРЫ"[EMAIL_ADDRESS][DOMAIN_NAME]" at bounding box center [31, 143] width 48 height 12
type textarea "АБ "[PERSON_NAME] и ПАРТНЕРЫ"[EMAIL_ADDRESS][DOMAIN_NAME]"
type input "7702332987"
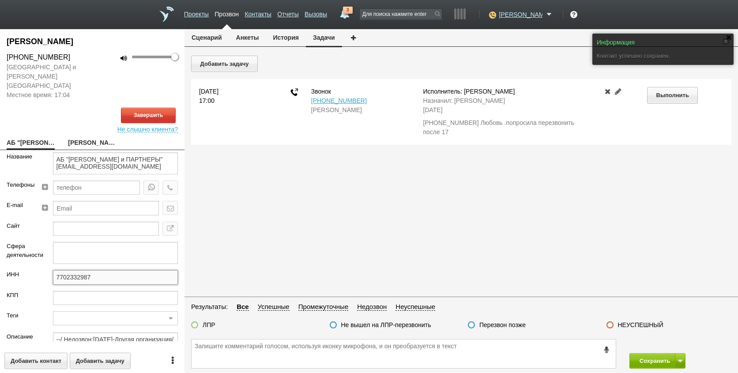
drag, startPoint x: 65, startPoint y: 266, endPoint x: 50, endPoint y: 272, distance: 16.6
click at [34, 270] on div "ИНН 7702332987" at bounding box center [92, 280] width 184 height 20
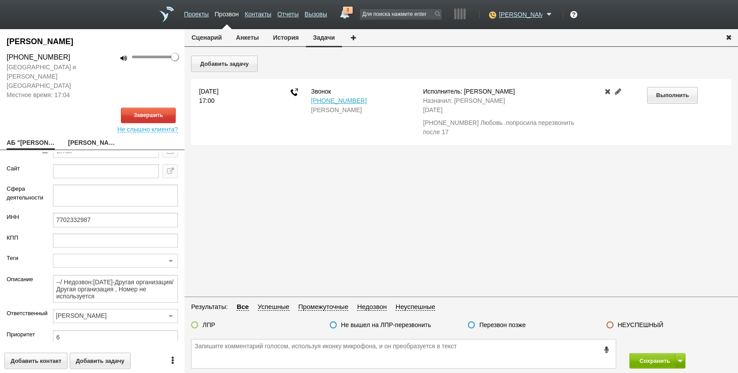
click at [86, 137] on link "[PERSON_NAME]" at bounding box center [92, 143] width 48 height 12
type textarea "[PERSON_NAME]"
type textarea "Пребиллинг_Сентябрь.2025"
type input "ВАЖНО! Проактив! Сумма АП+ЛД: 16570/ Рассылки: ОРК_Предложение на 3 года без ск…"
type input "77_Комфортный"
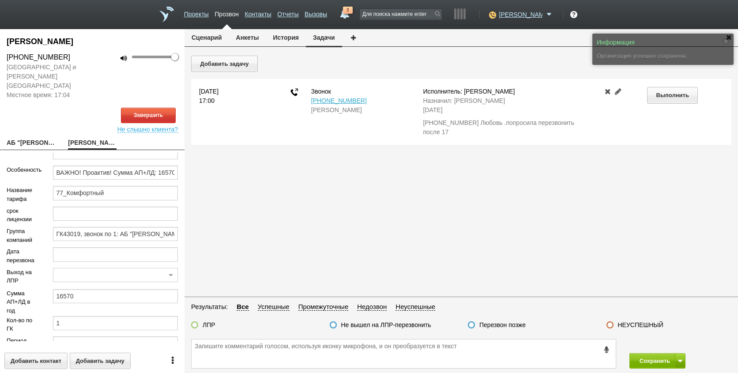
scroll to position [180, 0]
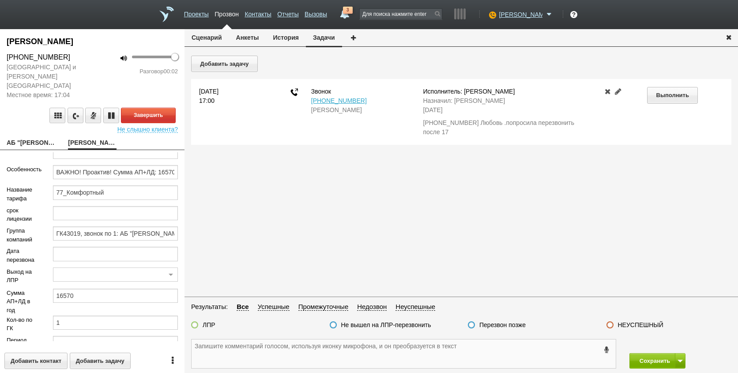
click at [534, 360] on textarea at bounding box center [403, 353] width 424 height 29
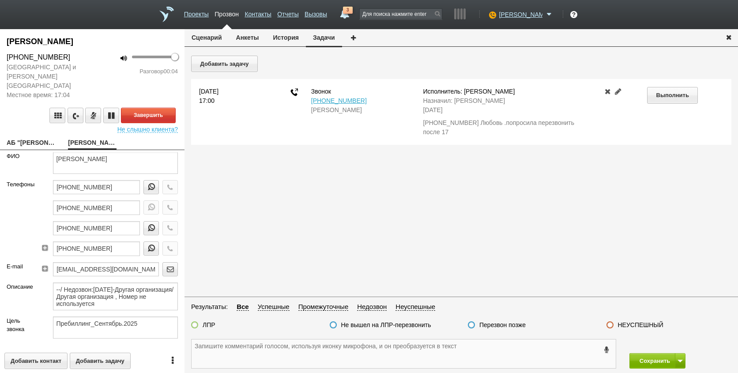
scroll to position [0, 0]
click at [91, 156] on textarea "[PERSON_NAME]" at bounding box center [115, 163] width 125 height 22
click at [303, 355] on textarea at bounding box center [403, 353] width 424 height 29
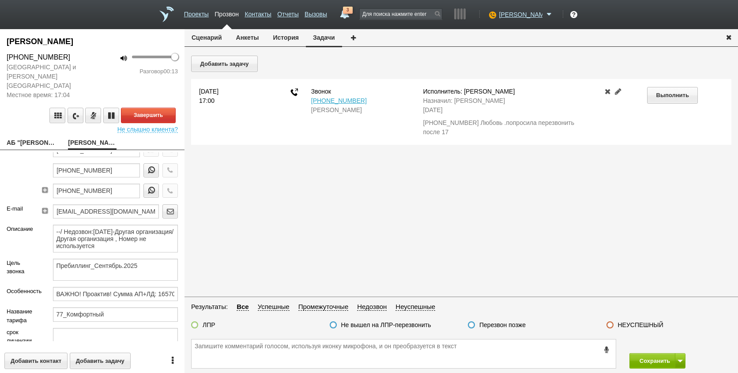
scroll to position [176, 0]
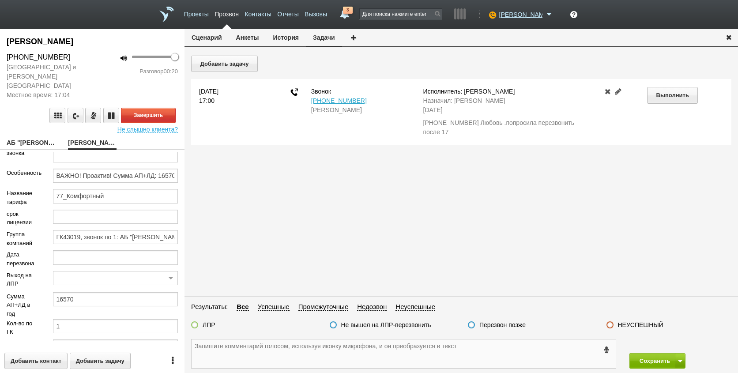
click at [399, 353] on textarea at bounding box center [403, 353] width 424 height 29
click at [286, 352] on textarea at bounding box center [403, 353] width 424 height 29
click at [419, 352] on textarea "не комер ндс пустой пустые ,нулевые" at bounding box center [403, 353] width 424 height 29
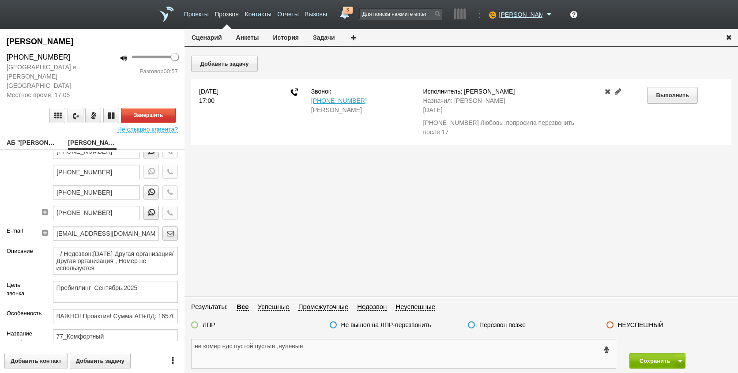
scroll to position [0, 0]
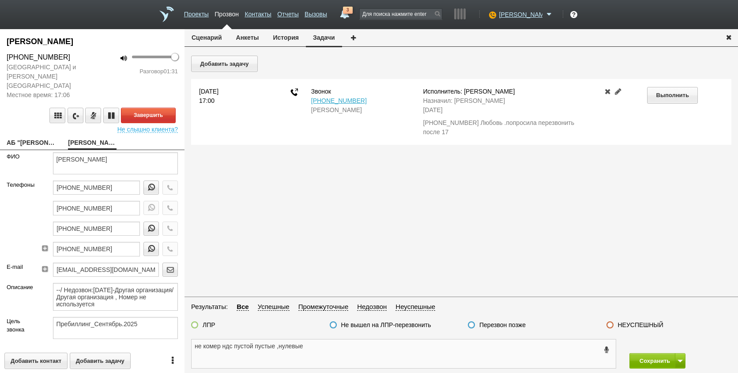
click at [312, 344] on textarea "не комер ндс пустой пустые ,нулевые" at bounding box center [403, 353] width 424 height 29
paste textarea "[EMAIL_ADDRESS][DOMAIN_NAME]"
type textarea "не комер ндс пустой пустые ,нулевые [EMAIL_ADDRESS][DOMAIN_NAME]"
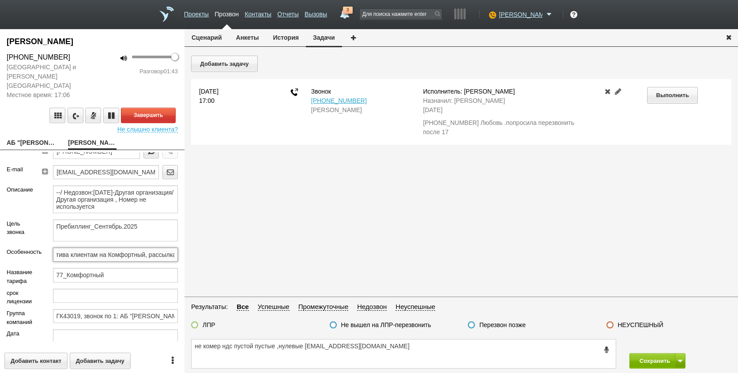
scroll to position [0, 450]
drag, startPoint x: 106, startPoint y: 244, endPoint x: 184, endPoint y: 242, distance: 77.7
click at [184, 242] on form "ФИО [PERSON_NAME] Телефоны [PHONE_NUMBER] [PHONE_NUMBER] [PHONE_NUMBER] [PHONE_…" at bounding box center [92, 246] width 184 height 189
click at [21, 137] on link "АБ "[PERSON_NAME] и ПАРТНЕРЫ"[EMAIL_ADDRESS][DOMAIN_NAME]" at bounding box center [31, 143] width 48 height 12
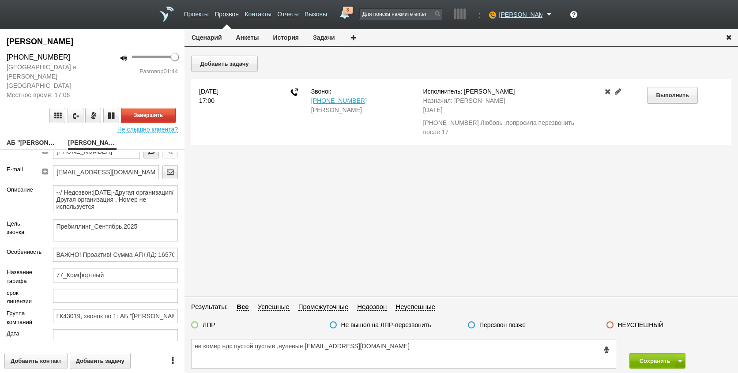
type textarea "АБ "[PERSON_NAME] и ПАРТНЕРЫ"[EMAIL_ADDRESS][DOMAIN_NAME]"
type input "7702332987"
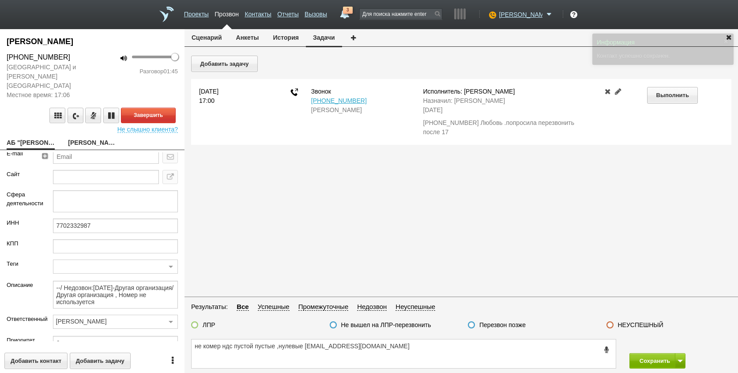
scroll to position [57, 0]
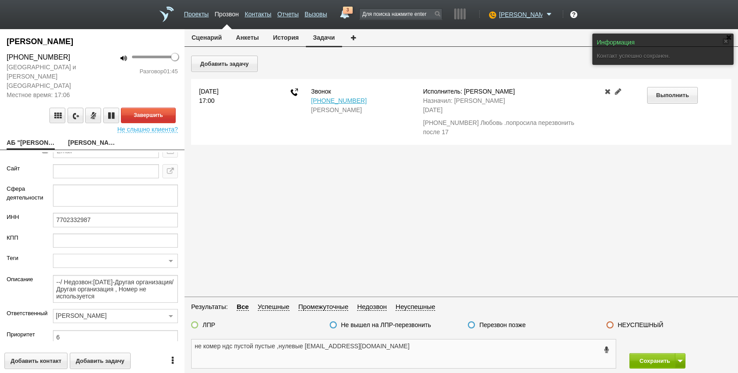
click at [373, 353] on textarea "не комер ндс пустой пустые ,нулевые [EMAIL_ADDRESS][DOMAIN_NAME]" at bounding box center [403, 353] width 424 height 29
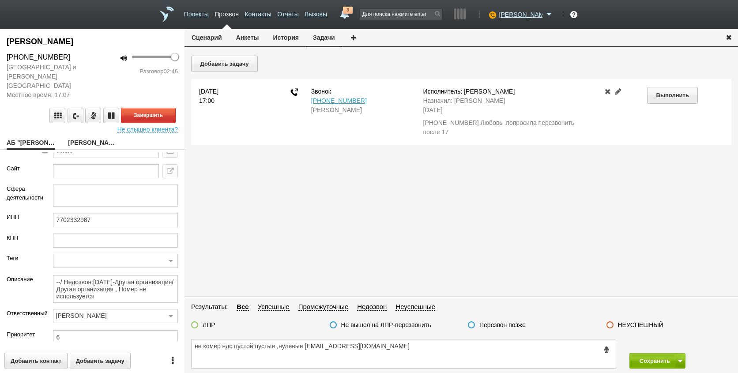
click at [731, 60] on div "Добавить задачу [DATE] 17:00 Звонок [PHONE_NUMBER] [PERSON_NAME]: [PERSON_NAME]…" at bounding box center [460, 175] width 553 height 239
click at [528, 347] on textarea "не комер ндс пустой пустые ,нулевые [EMAIL_ADDRESS][DOMAIN_NAME]" at bounding box center [403, 353] width 424 height 29
click at [78, 137] on link "[PERSON_NAME]" at bounding box center [92, 143] width 48 height 12
type textarea "[PERSON_NAME]"
type textarea "Пребиллинг_Сентябрь.2025"
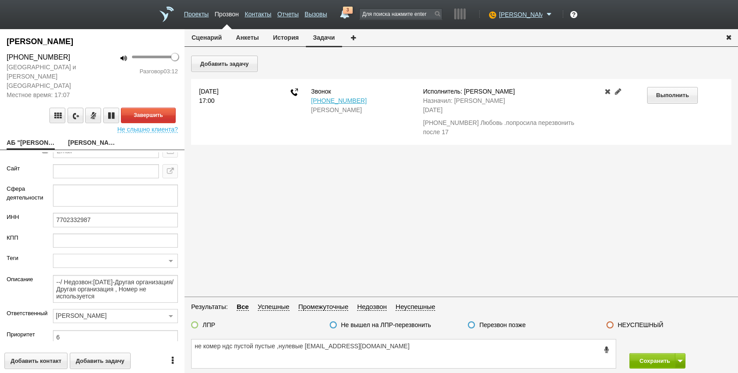
type input "ВАЖНО! Проактив! Сумма АП+ЛД: 16570/ Рассылки: ОРК_Предложение на 3 года без ск…"
type input "77_Комфортный"
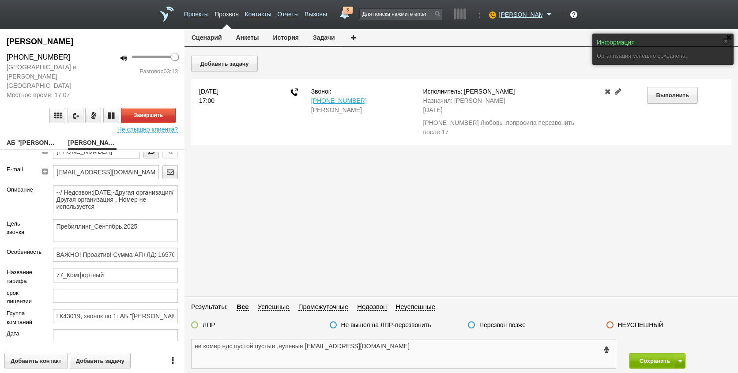
click at [354, 350] on textarea "не комер ндс пустой пустые ,нулевые [EMAIL_ADDRESS][DOMAIN_NAME]" at bounding box center [403, 353] width 424 height 29
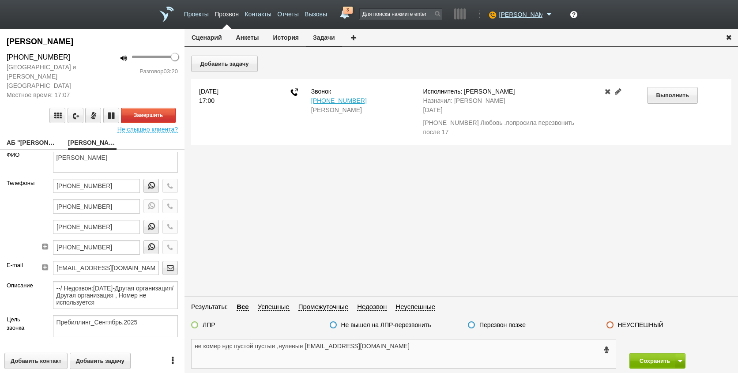
scroll to position [0, 0]
click at [250, 38] on button "Анкеты" at bounding box center [247, 37] width 37 height 17
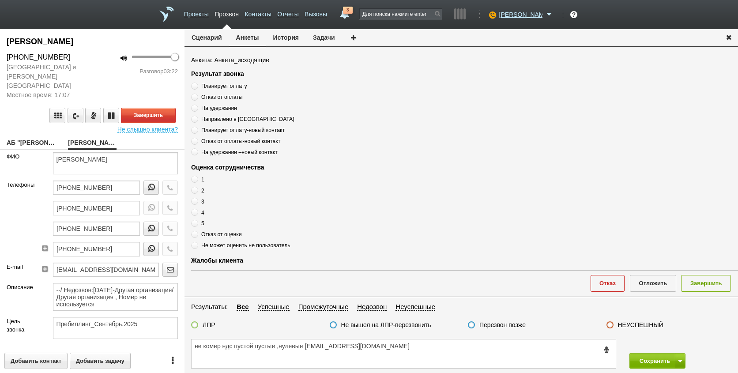
click at [225, 83] on span "Планирует оплату" at bounding box center [223, 86] width 45 height 6
click at [197, 83] on input "Планирует оплату" at bounding box center [194, 85] width 6 height 6
radio input "true"
drag, startPoint x: 364, startPoint y: 356, endPoint x: 184, endPoint y: 359, distance: 179.6
click at [184, 359] on div "[PERSON_NAME] [PHONE_NUMBER] [GEOGRAPHIC_DATA] и [PERSON_NAME][GEOGRAPHIC_DATA]…" at bounding box center [369, 201] width 738 height 344
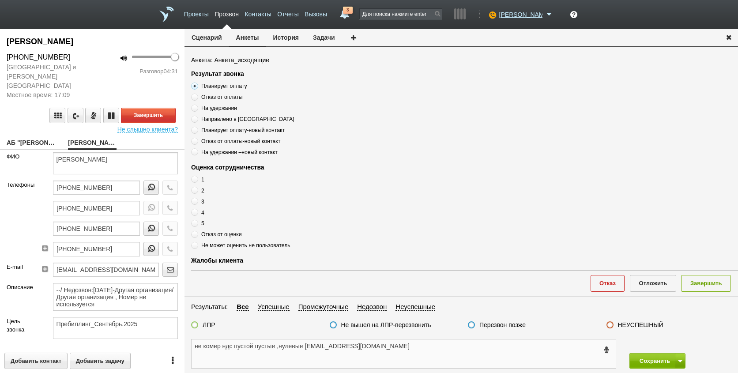
click at [413, 355] on textarea "не комер ндс пустой пустые ,нулевые [EMAIL_ADDRESS][DOMAIN_NAME]" at bounding box center [403, 353] width 424 height 29
type textarea "не комер ндс пустой пустые ,нулевые [EMAIL_ADDRESS][DOMAIN_NAME]"
click at [371, 350] on textarea "не комер ндс пустой пустые ,нулевые [EMAIL_ADDRESS][DOMAIN_NAME]" at bounding box center [403, 353] width 424 height 29
click at [364, 353] on textarea "не комер ндс пустой пустые ,нулевые [EMAIL_ADDRESS][DOMAIN_NAME]" at bounding box center [403, 353] width 424 height 29
click at [193, 214] on span at bounding box center [194, 212] width 7 height 7
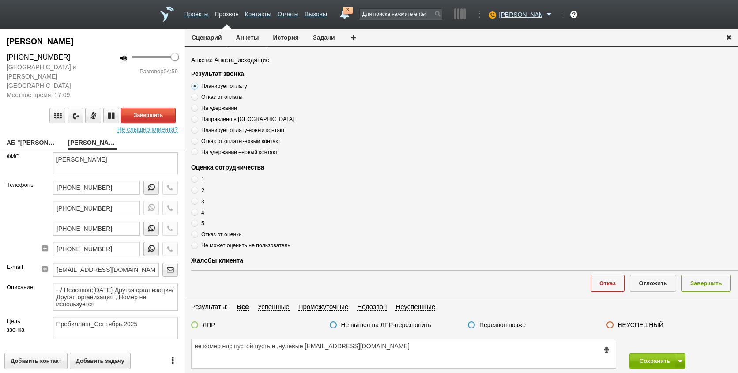
click at [193, 214] on input "4" at bounding box center [194, 211] width 6 height 6
radio input "true"
click at [386, 353] on textarea "не комер ндс пустой пустые ,нулевые [EMAIL_ADDRESS][DOMAIN_NAME]" at bounding box center [403, 353] width 424 height 29
drag, startPoint x: 194, startPoint y: 349, endPoint x: 367, endPoint y: 348, distance: 172.9
click at [366, 348] on textarea "не комер ндс пустой пустые ,нулевые [EMAIL_ADDRESS][DOMAIN_NAME]" at bounding box center [403, 353] width 424 height 29
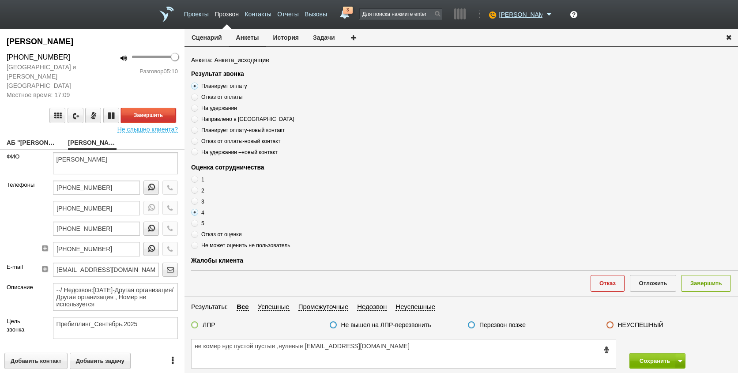
drag, startPoint x: 158, startPoint y: 105, endPoint x: 246, endPoint y: 105, distance: 87.8
click at [158, 108] on button "Завершить" at bounding box center [148, 115] width 55 height 15
click at [229, 107] on span "На удержании" at bounding box center [219, 108] width 36 height 6
click at [197, 107] on input "На удержании" at bounding box center [194, 107] width 6 height 6
radio input "true"
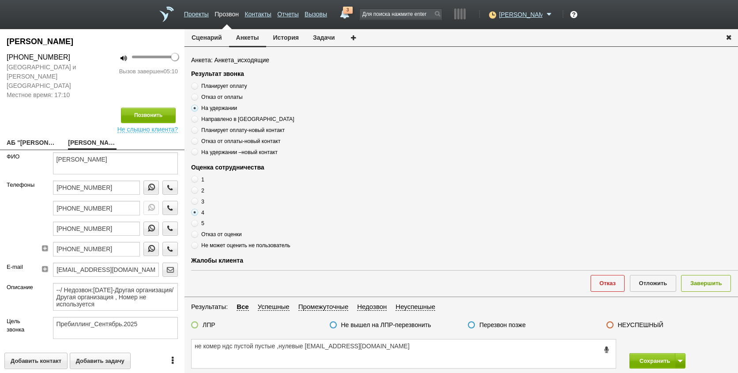
scroll to position [176, 0]
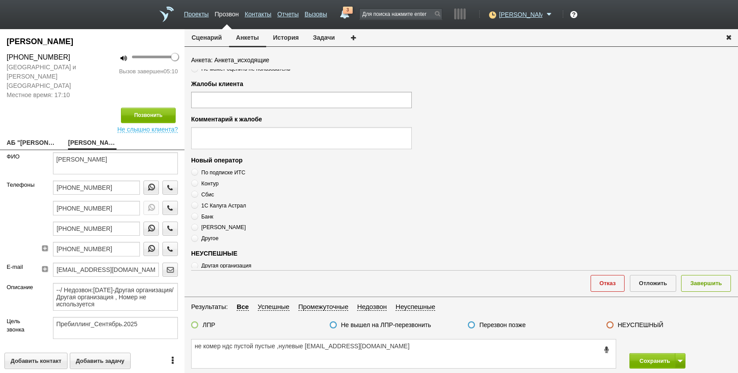
click at [244, 99] on ul at bounding box center [301, 100] width 221 height 16
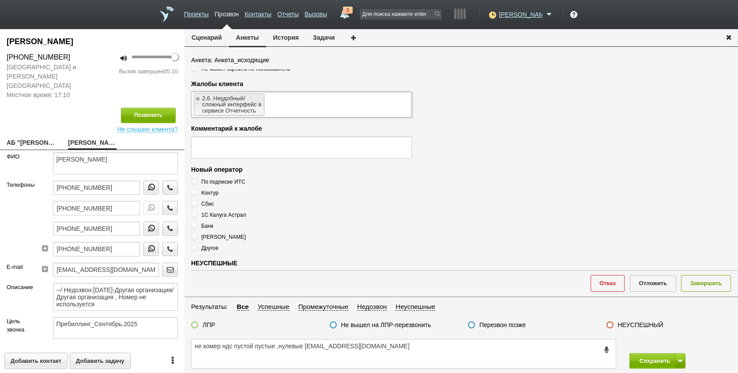
scroll to position [0, 0]
click at [308, 101] on ul "2.6. Неудобный/ сложный интерфейс в сервисе Отчетность" at bounding box center [301, 105] width 221 height 26
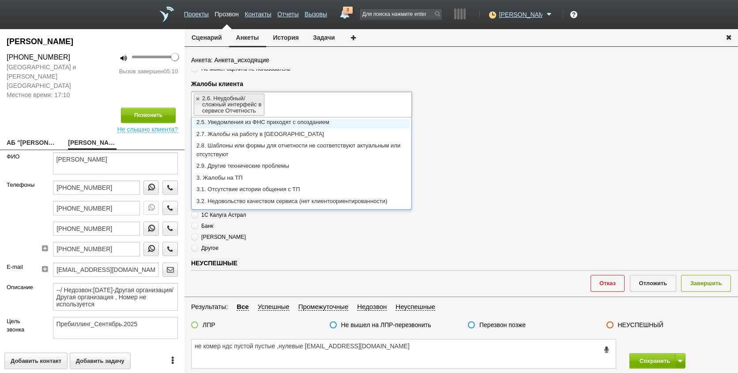
scroll to position [88, 0]
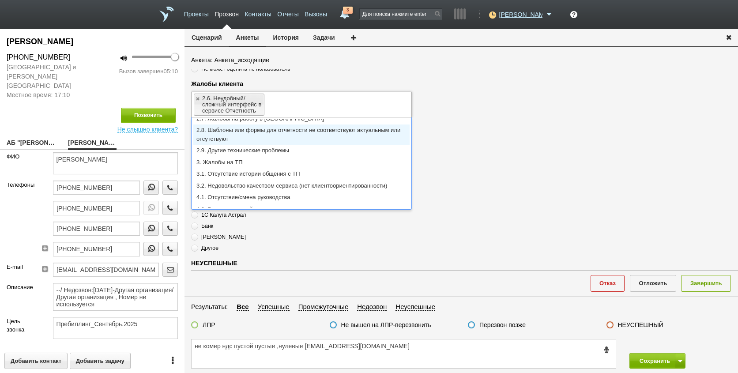
type input "2.6. Неудобный/ сложный интерфейс в сервисе Отчетность,2.9. Другие технические …"
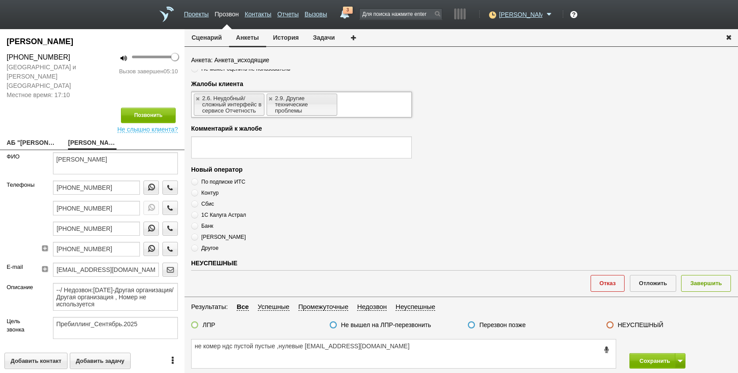
scroll to position [0, 0]
click at [205, 322] on label "ЛПР" at bounding box center [208, 325] width 13 height 8
click at [0, 0] on input "ЛПР" at bounding box center [0, 0] width 0 height 0
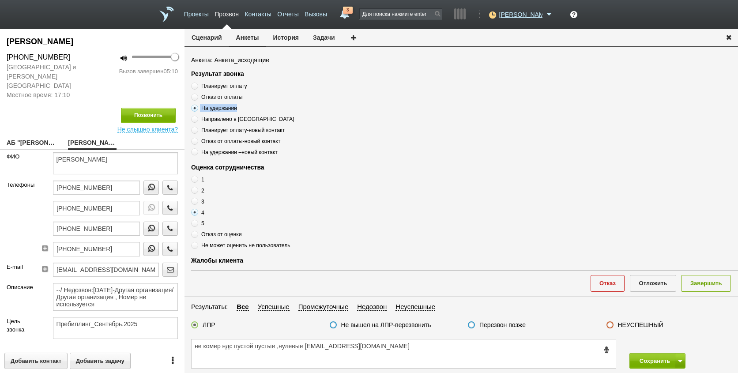
drag, startPoint x: 205, startPoint y: 108, endPoint x: 247, endPoint y: 110, distance: 41.5
click at [247, 110] on label "На удержании" at bounding box center [301, 108] width 221 height 8
drag, startPoint x: 247, startPoint y: 110, endPoint x: 234, endPoint y: 110, distance: 12.8
copy label "На удержании"
click at [369, 350] on textarea "не комер ндс пустой пустые ,нулевые [EMAIL_ADDRESS][DOMAIN_NAME]" at bounding box center [403, 353] width 424 height 29
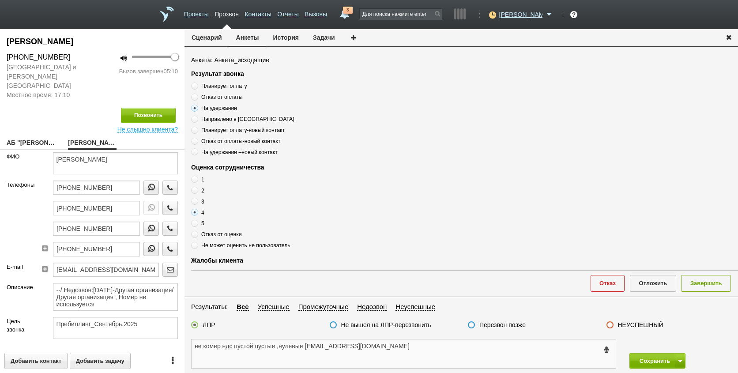
paste textarea "На удержании"
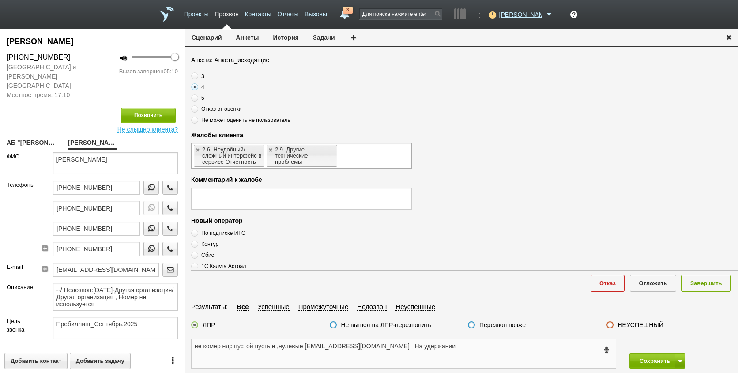
scroll to position [132, 0]
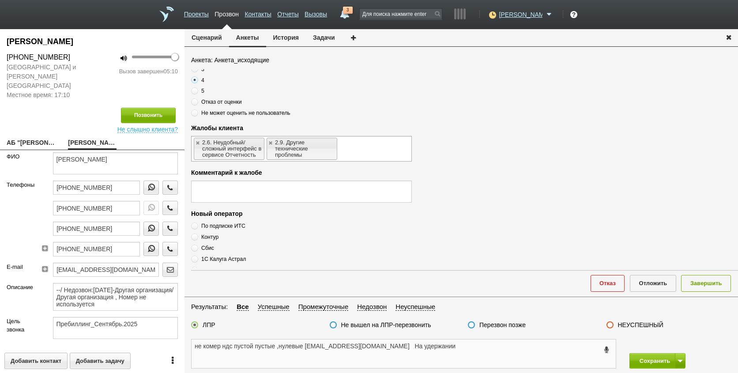
click at [447, 355] on textarea "не комер ндс пустой пустые ,нулевые [EMAIL_ADDRESS][DOMAIN_NAME] На удержании" at bounding box center [403, 353] width 424 height 29
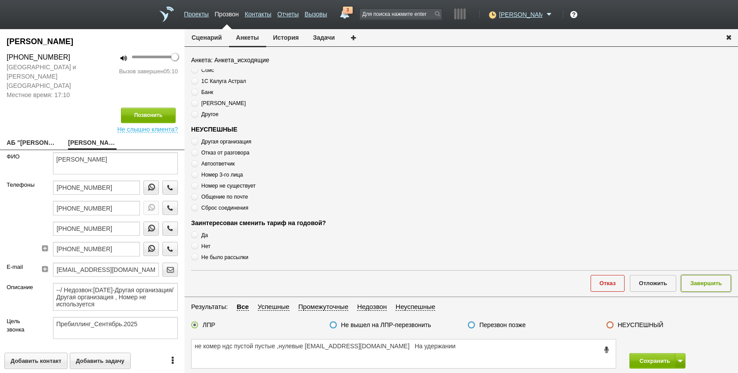
click at [705, 280] on button "Завершить" at bounding box center [706, 283] width 50 height 16
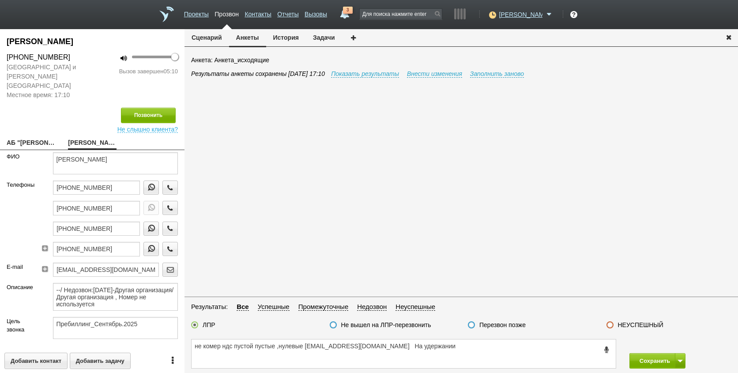
click at [325, 38] on button "Задачи" at bounding box center [324, 37] width 36 height 17
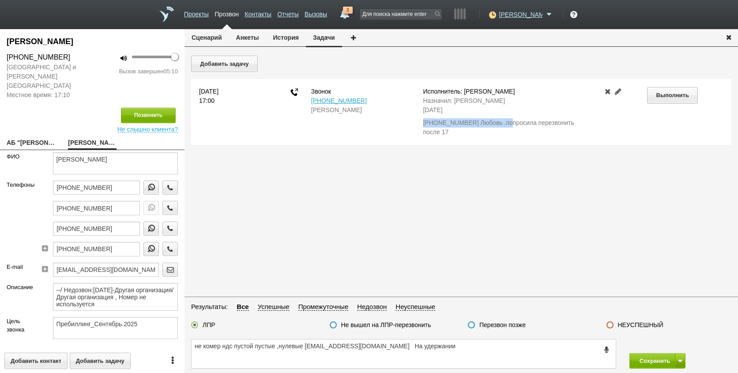
drag, startPoint x: 419, startPoint y: 126, endPoint x: 500, endPoint y: 124, distance: 80.8
click at [500, 124] on div "Исполнитель: [PERSON_NAME]: [PERSON_NAME] [DATE] [PHONE_NUMBER] Любовь .попроси…" at bounding box center [505, 112] width 179 height 50
drag, startPoint x: 500, startPoint y: 124, endPoint x: 492, endPoint y: 121, distance: 8.2
copy div "[PHONE_NUMBER] Любовь"
click at [345, 347] on textarea "не комер ндс пустой пустые ,нулевые [EMAIL_ADDRESS][DOMAIN_NAME] На удержании" at bounding box center [403, 353] width 424 height 29
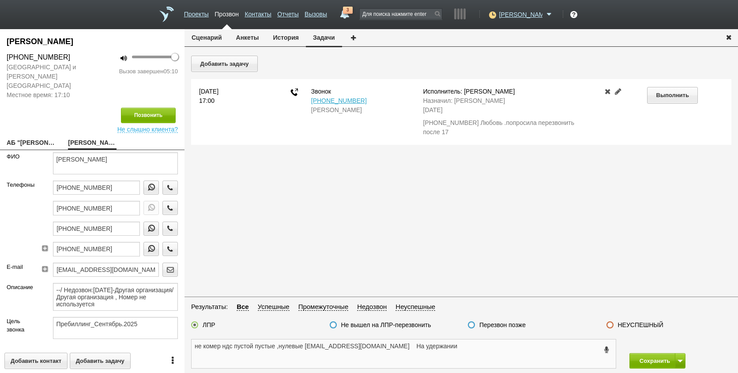
paste textarea "[PHONE_NUMBER] Любовь"
click at [530, 345] on textarea "не комер ндс пустой пустые ,нулевые [EMAIL_ADDRESS][DOMAIN_NAME] [PHONE_NUMBER]…" at bounding box center [403, 353] width 424 height 29
click at [535, 349] on textarea "не комер ндс пустой пустые ,нулевые [EMAIL_ADDRESS][DOMAIN_NAME] [PHONE_NUMBER]…" at bounding box center [403, 353] width 424 height 29
click at [254, 353] on textarea "не комер ндс пустой пустые ,нулевые [EMAIL_ADDRESS][DOMAIN_NAME] [PHONE_NUMBER]…" at bounding box center [403, 353] width 424 height 29
drag, startPoint x: 400, startPoint y: 345, endPoint x: 210, endPoint y: 337, distance: 190.3
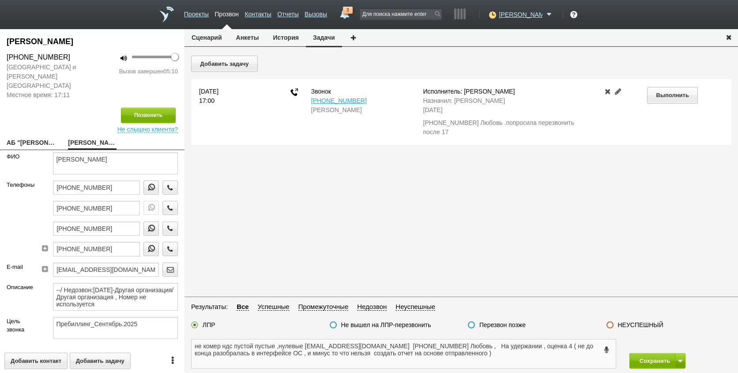
click at [210, 337] on div "не комер ндс пустой пустые ,нулевые [EMAIL_ADDRESS][DOMAIN_NAME] [PHONE_NUMBER]…" at bounding box center [460, 353] width 553 height 38
click at [244, 360] on textarea "Любовь , На удержании , оценка 4 ( не до конца разобралась в интерфейсе ОС , и …" at bounding box center [403, 353] width 424 height 29
click at [352, 14] on link "3" at bounding box center [345, 12] width 16 height 11
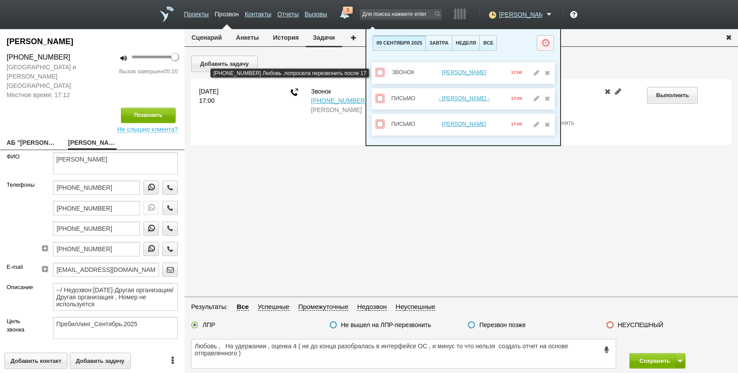
click at [381, 72] on span at bounding box center [380, 72] width 6 height 6
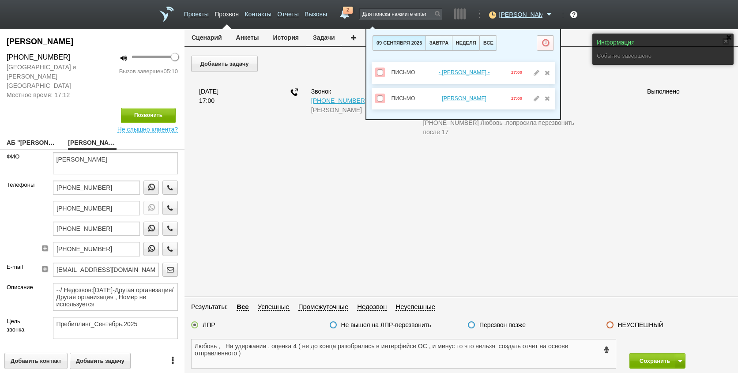
click at [534, 360] on textarea "Любовь , На удержании , оценка 4 ( не до конца разобралась в интерфейсе ОС , и …" at bounding box center [403, 353] width 424 height 29
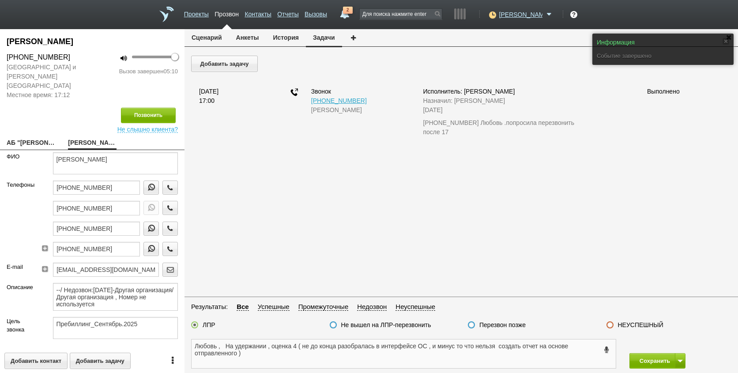
drag, startPoint x: 472, startPoint y: 349, endPoint x: 511, endPoint y: 352, distance: 38.5
click at [473, 349] on textarea "Любовь , На удержании , оценка 4 ( не до конца разобралась в интерфейсе ОС , и …" at bounding box center [403, 353] width 424 height 29
click at [462, 356] on textarea "Любовь , На удержании , оценка 4 ( не до конца разобралась в интерфейсе ОС , и …" at bounding box center [403, 353] width 424 height 29
drag, startPoint x: 510, startPoint y: 352, endPoint x: 513, endPoint y: 356, distance: 5.6
click at [510, 352] on textarea "Любовь , На удержании , оценка 4 ( не до конца разобралась в интерфейсе ОС , и …" at bounding box center [403, 353] width 424 height 29
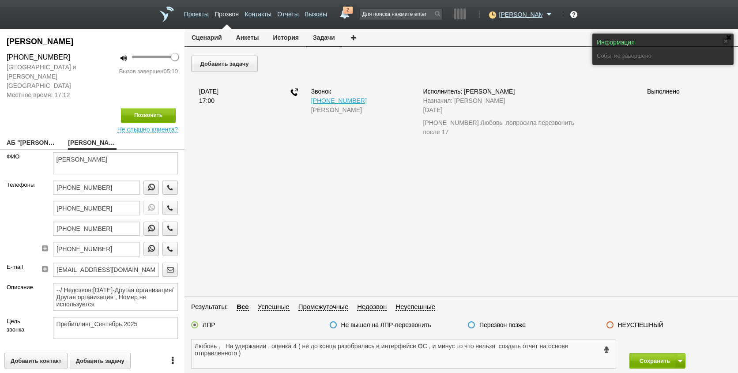
click at [367, 360] on textarea "Любовь , На удержании , оценка 4 ( не до конца разобралась в интерфейсе ОС , и …" at bounding box center [403, 353] width 424 height 29
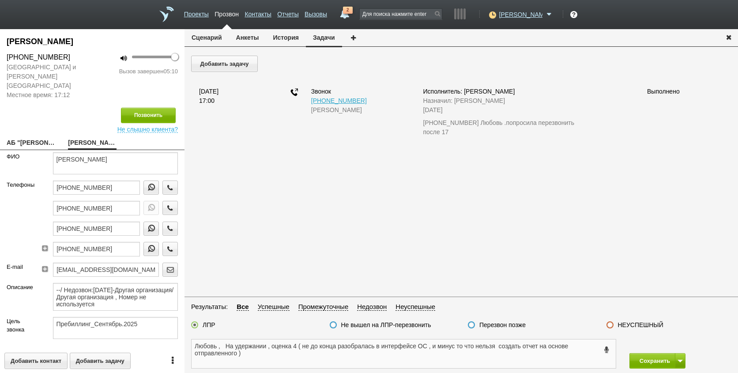
click at [269, 361] on textarea "Любовь , На удержании , оценка 4 ( не до конца разобралась в интерфейсе ОС , и …" at bounding box center [403, 353] width 424 height 29
click at [197, 344] on textarea "Любовь , На удержании , оценка 4 ( не до конца разобралась в интерфейсе ОС , и …" at bounding box center [403, 353] width 424 height 29
drag, startPoint x: 476, startPoint y: 124, endPoint x: 417, endPoint y: 124, distance: 58.7
click at [417, 124] on div "Исполнитель: [PERSON_NAME]: [PERSON_NAME] [DATE] [PHONE_NUMBER] Любовь .попроси…" at bounding box center [505, 112] width 179 height 50
drag, startPoint x: 417, startPoint y: 124, endPoint x: 442, endPoint y: 124, distance: 24.7
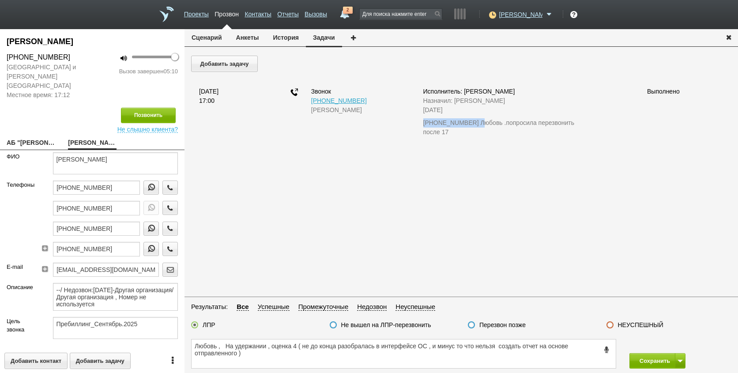
copy div "[PHONE_NUMBER]"
click at [197, 348] on textarea "Любовь , На удержании , оценка 4 ( не до конца разобралась в интерфейсе ОС , и …" at bounding box center [403, 353] width 424 height 29
paste textarea "[PHONE_NUMBER]"
type textarea "[PHONE_NUMBER] Любовь , На удержании , оценка 4 ( не до конца разобралась в инт…"
drag, startPoint x: 679, startPoint y: 361, endPoint x: 678, endPoint y: 354, distance: 7.2
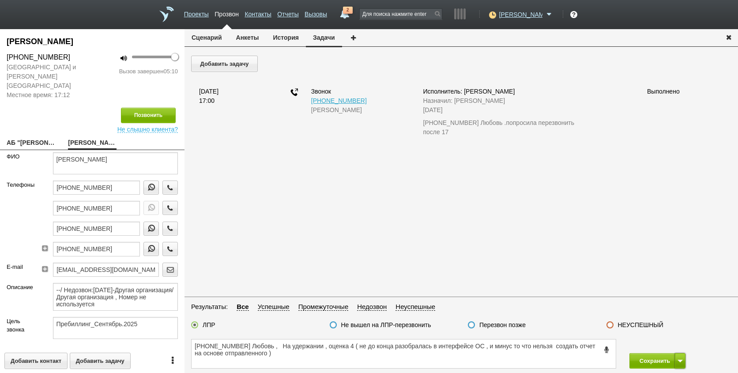
click at [679, 360] on span at bounding box center [679, 361] width 5 height 3
click at [672, 347] on button "Сохранить и остаться" at bounding box center [650, 344] width 68 height 15
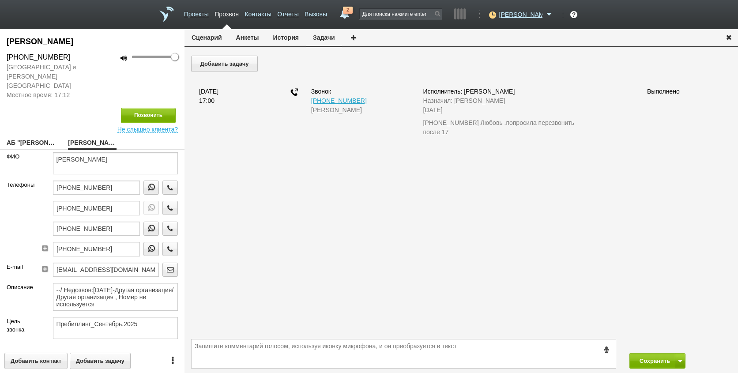
click at [26, 137] on link "АБ "[PERSON_NAME] и ПАРТНЕРЫ"[EMAIL_ADDRESS][DOMAIN_NAME]" at bounding box center [31, 143] width 48 height 12
type textarea "АБ "[PERSON_NAME] и ПАРТНЕРЫ"[EMAIL_ADDRESS][DOMAIN_NAME]"
type input "7702332987"
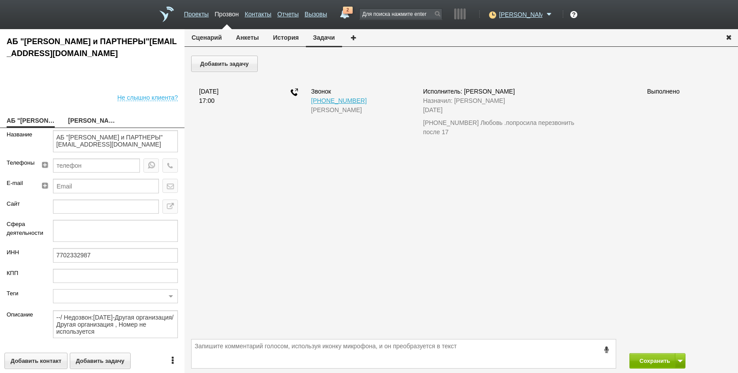
click at [34, 121] on link "АБ "[PERSON_NAME] и ПАРТНЕРЫ"[EMAIL_ADDRESS][DOMAIN_NAME]" at bounding box center [31, 121] width 48 height 12
drag, startPoint x: 110, startPoint y: 249, endPoint x: 44, endPoint y: 253, distance: 66.3
click at [44, 253] on form "Название АБ "[PERSON_NAME] и ПАРТНЕРЫ"[EMAIL_ADDRESS][DOMAIN_NAME] Телефоны E-m…" at bounding box center [92, 235] width 184 height 211
drag, startPoint x: 44, startPoint y: 253, endPoint x: 86, endPoint y: 251, distance: 42.8
click at [86, 251] on input "7702332987" at bounding box center [115, 255] width 125 height 14
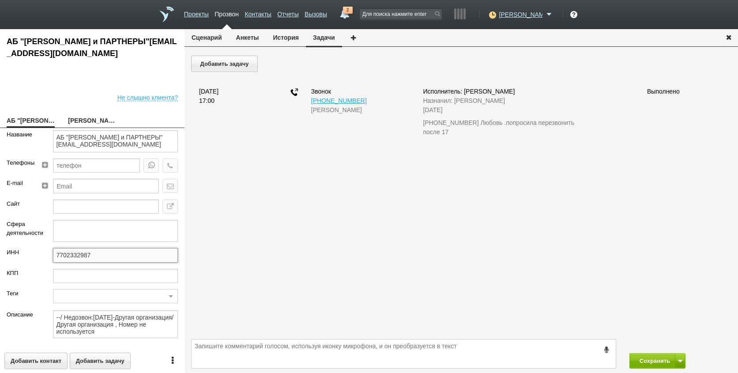
click at [86, 251] on input "7702332987" at bounding box center [115, 255] width 125 height 14
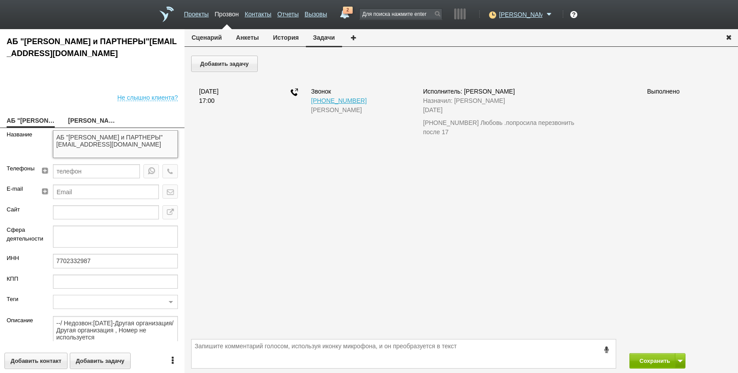
drag, startPoint x: 93, startPoint y: 145, endPoint x: 54, endPoint y: 136, distance: 39.8
click at [53, 136] on textarea "АБ "[PERSON_NAME] и ПАРТНЕРЫ"[EMAIL_ADDRESS][DOMAIN_NAME]" at bounding box center [115, 144] width 125 height 28
click at [732, 195] on div "Добавить задачу [DATE] 17:00 Звонок [PHONE_NUMBER] [PERSON_NAME]: [PERSON_NAME]…" at bounding box center [460, 195] width 553 height 279
drag, startPoint x: 420, startPoint y: 124, endPoint x: 506, endPoint y: 122, distance: 86.5
click at [506, 122] on div "Исполнитель: [PERSON_NAME]: [PERSON_NAME] [DATE] [PHONE_NUMBER] Любовь .попроси…" at bounding box center [505, 112] width 179 height 50
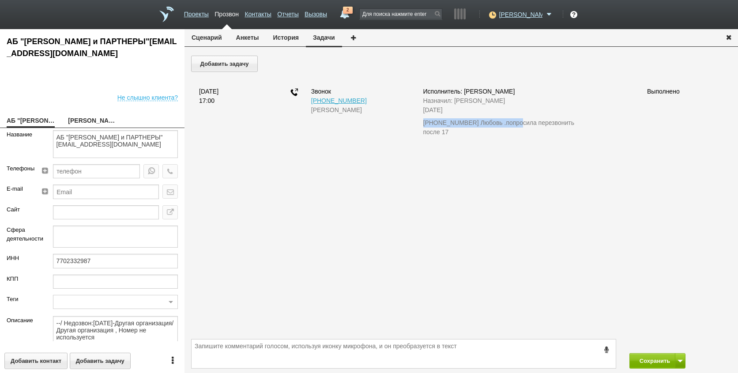
drag, startPoint x: 506, startPoint y: 122, endPoint x: 495, endPoint y: 121, distance: 11.0
copy div "[PHONE_NUMBER] Любовь .п"
drag, startPoint x: 89, startPoint y: 94, endPoint x: 56, endPoint y: 190, distance: 100.7
click at [89, 94] on div "Не слышно клиента?" at bounding box center [92, 96] width 184 height 27
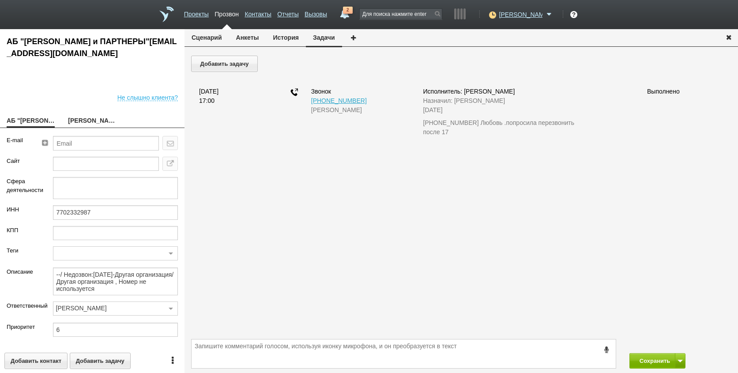
scroll to position [50, 0]
click at [76, 125] on link "[PERSON_NAME]" at bounding box center [92, 121] width 48 height 12
type textarea "[PERSON_NAME]"
type textarea "Пребиллинг_Сентябрь.2025"
type input "ВАЖНО! Проактив! Сумма АП+ЛД: 16570/ Рассылки: ОРК_Предложение на 3 года без ск…"
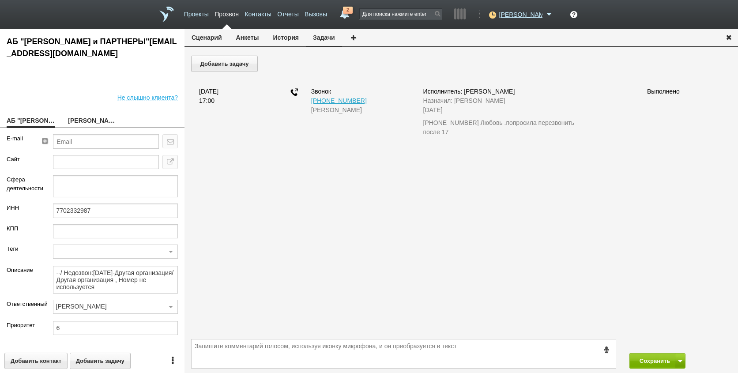
type input "77_Комфортный"
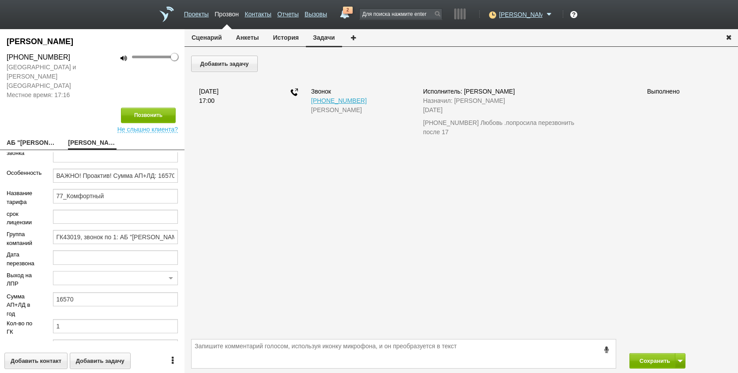
scroll to position [191, 0]
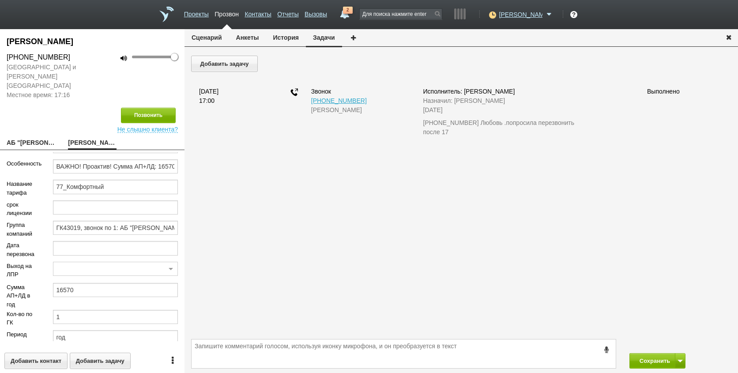
click at [696, 215] on div "Добавить задачу [DATE] 17:00 Звонок [PHONE_NUMBER] [PERSON_NAME]: [PERSON_NAME]…" at bounding box center [460, 195] width 553 height 279
click at [15, 137] on link "АБ "[PERSON_NAME] и ПАРТНЕРЫ"[EMAIL_ADDRESS][DOMAIN_NAME]" at bounding box center [31, 143] width 48 height 12
type textarea "АБ "[PERSON_NAME] и ПАРТНЕРЫ"[EMAIL_ADDRESS][DOMAIN_NAME]"
type input "7702332987"
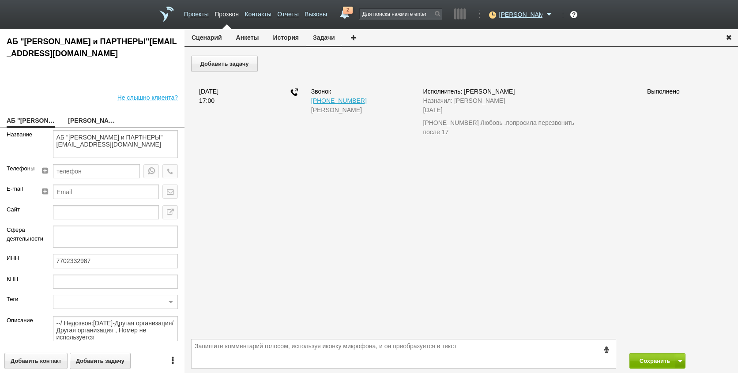
click at [84, 127] on link "[PERSON_NAME]" at bounding box center [92, 121] width 48 height 12
type textarea "[PERSON_NAME]"
type textarea "Пребиллинг_Сентябрь.2025"
type input "ВАЖНО! Проактив! Сумма АП+ЛД: 16570/ Рассылки: ОРК_Предложение на 3 года без ск…"
type input "77_Комфортный"
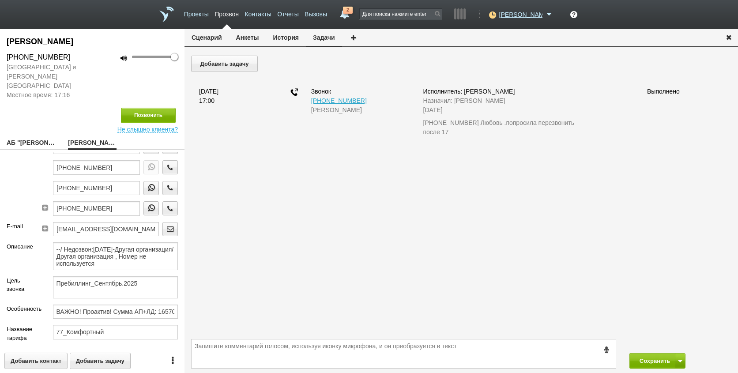
scroll to position [132, 0]
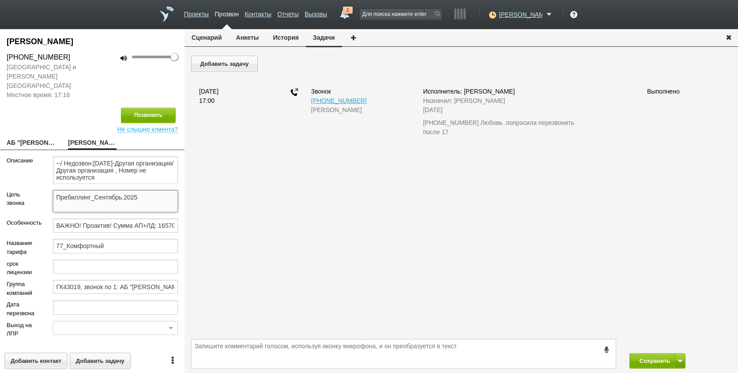
drag, startPoint x: 138, startPoint y: 192, endPoint x: 33, endPoint y: 191, distance: 105.0
click at [0, 190] on html "Проекты Прозвон Контакты Отчеты Вызовы 2 [DATE] [DATE] неделя все Письмо - [PER…" at bounding box center [369, 186] width 738 height 373
click at [10, 190] on label "Цель звонка" at bounding box center [23, 198] width 33 height 17
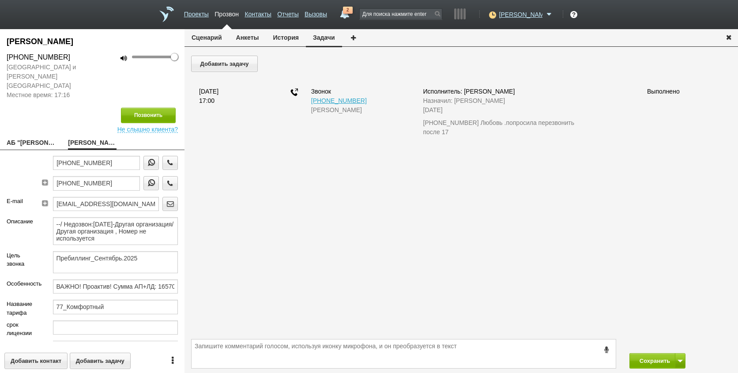
scroll to position [59, 0]
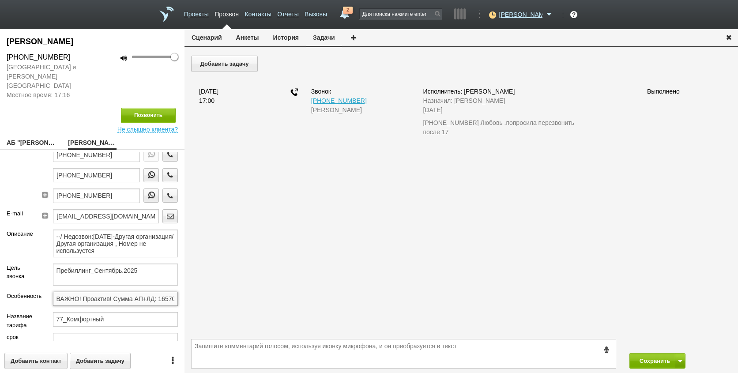
click at [127, 292] on input "ВАЖНО! Проактив! Сумма АП+ЛД: 16570/ Рассылки: ОРК_Предложение на 3 года без ск…" at bounding box center [115, 299] width 125 height 14
drag, startPoint x: 136, startPoint y: 290, endPoint x: 283, endPoint y: 306, distance: 147.4
click at [181, 292] on form "ФИО [PERSON_NAME] Телефоны [PHONE_NUMBER] [PHONE_NUMBER] [PHONE_NUMBER] [PHONE_…" at bounding box center [92, 246] width 184 height 189
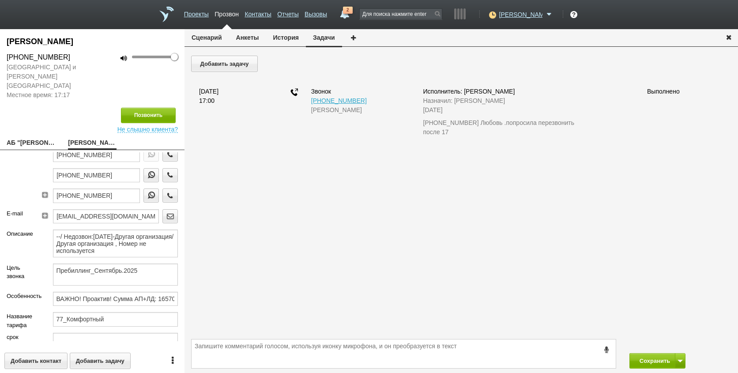
click at [540, 231] on div "Добавить задачу [DATE] 17:00 Звонок [PHONE_NUMBER] [PERSON_NAME]: [PERSON_NAME]…" at bounding box center [460, 195] width 553 height 279
click at [13, 115] on div "Позвонить Не слышно клиента?" at bounding box center [92, 116] width 184 height 33
click at [497, 15] on icon at bounding box center [491, 14] width 12 height 9
click at [497, 30] on link "Доступен" at bounding box center [483, 36] width 82 height 15
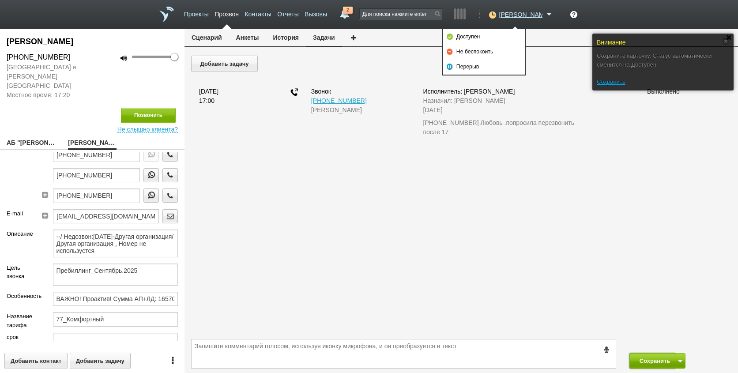
click at [663, 359] on button "Сохранить" at bounding box center [652, 360] width 46 height 15
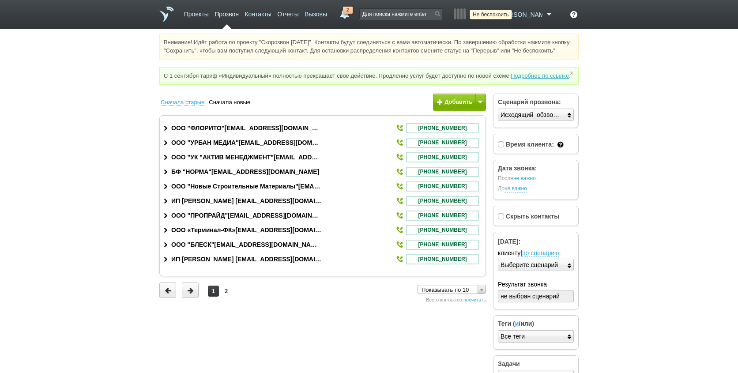
click at [497, 15] on icon at bounding box center [491, 14] width 12 height 9
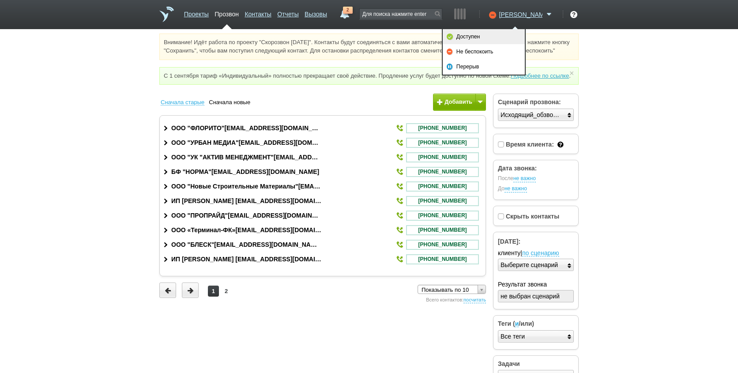
click at [506, 31] on link "Доступен" at bounding box center [483, 36] width 82 height 15
click at [327, 13] on link "Вызовы" at bounding box center [315, 12] width 22 height 13
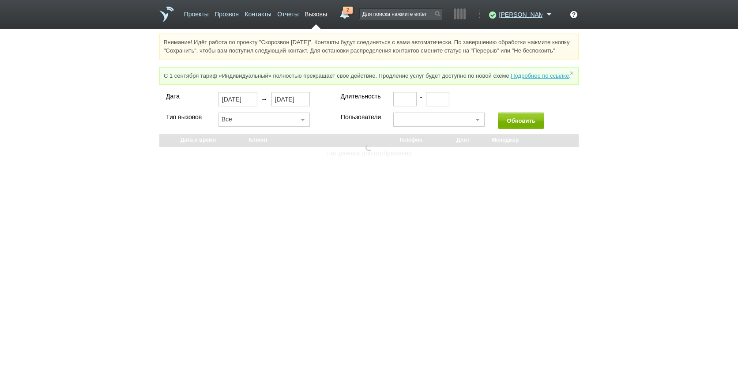
select select "30"
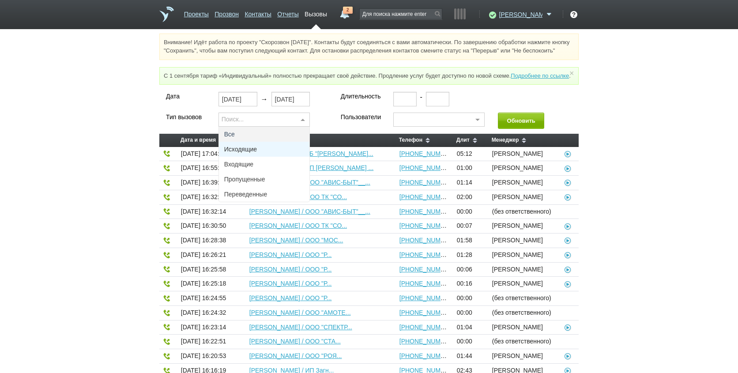
drag, startPoint x: 246, startPoint y: 165, endPoint x: 398, endPoint y: 162, distance: 152.2
click at [248, 152] on span "Исходящие" at bounding box center [240, 149] width 33 height 6
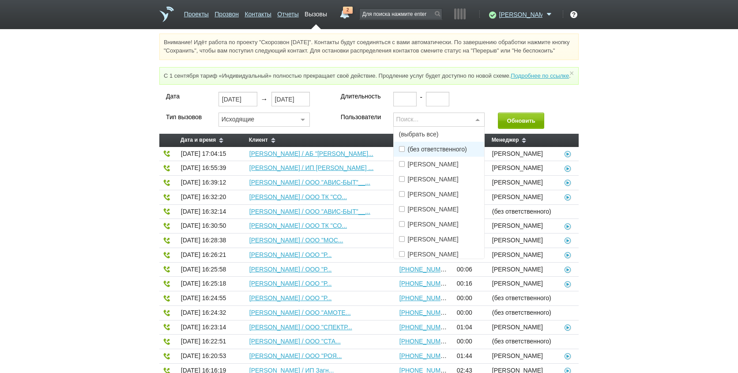
click at [415, 127] on div "Поиск..." at bounding box center [439, 119] width 92 height 14
drag, startPoint x: 428, startPoint y: 265, endPoint x: 430, endPoint y: 259, distance: 6.1
click at [429, 254] on span "[PERSON_NAME]" at bounding box center [433, 251] width 51 height 6
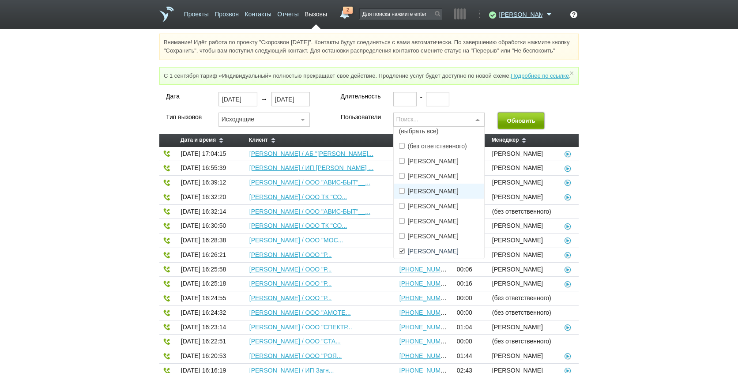
click at [523, 129] on button "Обновить" at bounding box center [521, 120] width 46 height 16
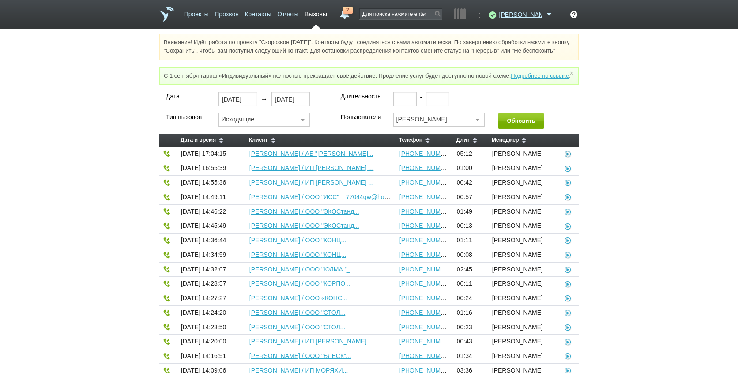
click at [566, 157] on icon at bounding box center [567, 153] width 9 height 7
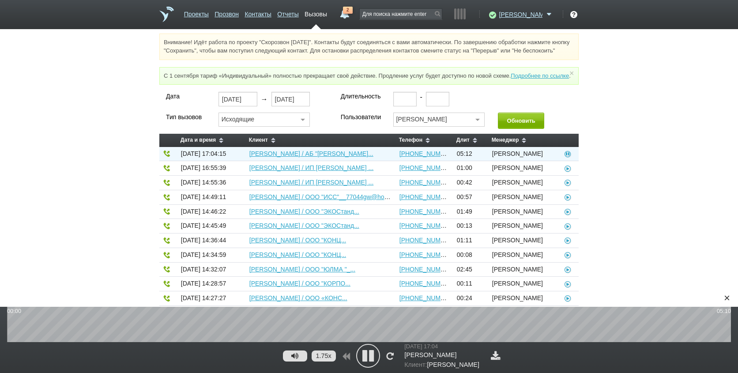
click at [375, 356] on icon at bounding box center [368, 356] width 22 height 22
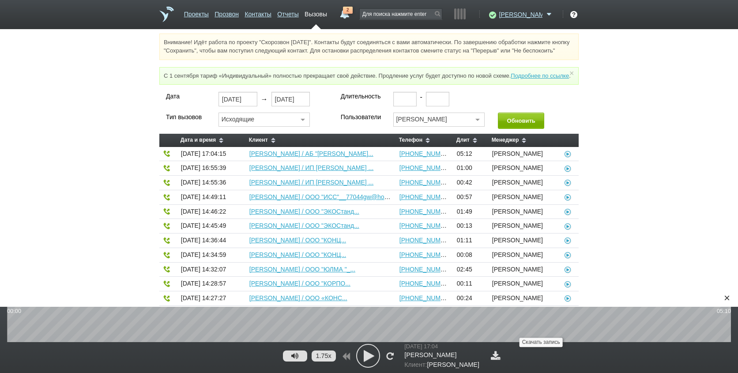
click at [502, 359] on link at bounding box center [495, 355] width 14 height 9
drag, startPoint x: 9, startPoint y: 229, endPoint x: 47, endPoint y: 248, distance: 42.4
click at [10, 229] on div "Дата [DATE] → [DATE] Длительность - Тип вызовов Исходящие Все Исходящие Входящи…" at bounding box center [369, 349] width 738 height 514
click at [726, 298] on div "×" at bounding box center [726, 297] width 13 height 13
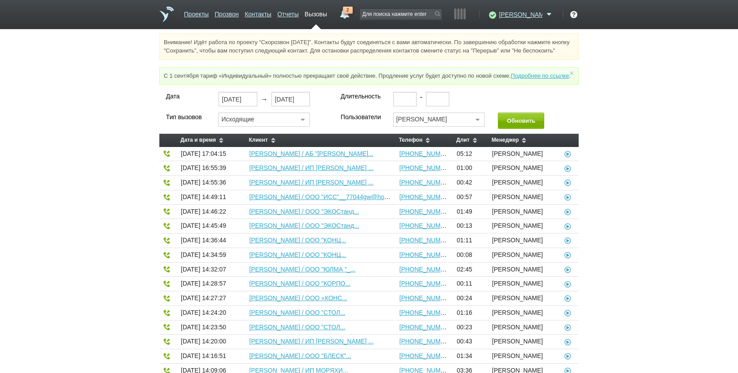
click at [352, 9] on span "2" at bounding box center [348, 10] width 10 height 7
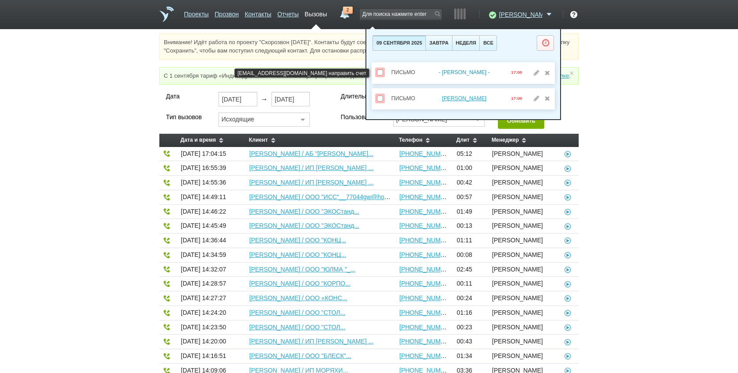
click at [463, 73] on link "- [PERSON_NAME] -" at bounding box center [464, 72] width 51 height 6
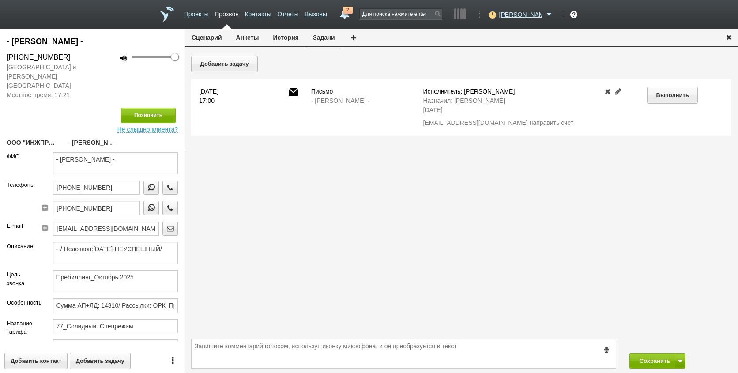
click at [30, 124] on div "- [PERSON_NAME] - [PHONE_NUMBER] [GEOGRAPHIC_DATA] и [PERSON_NAME][GEOGRAPHIC_D…" at bounding box center [92, 201] width 184 height 344
click at [31, 139] on link "ООО "ИНЖПРОЕКТ-Д"[EMAIL_ADDRESS][DOMAIN_NAME]" at bounding box center [31, 143] width 48 height 12
type textarea "ООО "ИНЖПРОЕКТ-Д"[EMAIL_ADDRESS][DOMAIN_NAME]"
type input "7733894182"
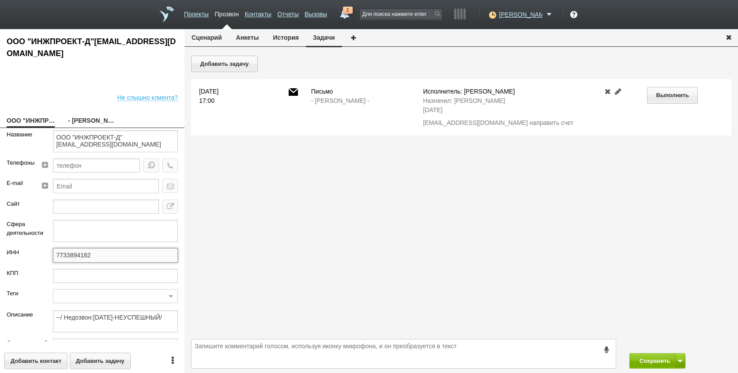
drag, startPoint x: 98, startPoint y: 254, endPoint x: 49, endPoint y: 254, distance: 49.0
click at [7, 254] on div "ИНН 7733894182" at bounding box center [92, 258] width 184 height 20
click at [258, 360] on textarea at bounding box center [403, 353] width 424 height 29
click at [421, 124] on div "Исполнитель: [PERSON_NAME]: [PERSON_NAME] [DATE] [EMAIL_ADDRESS][DOMAIN_NAME] н…" at bounding box center [505, 107] width 179 height 41
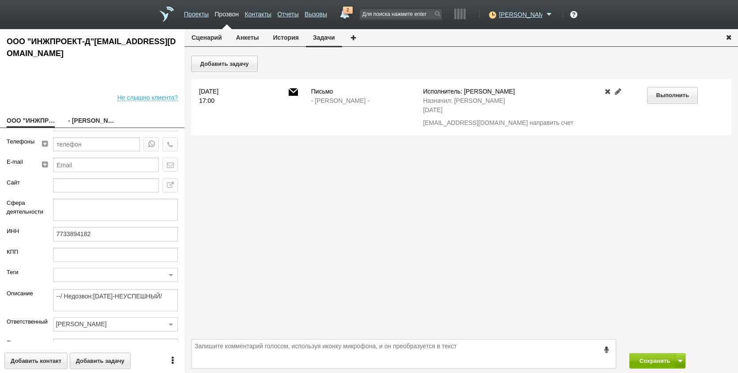
scroll to position [39, 0]
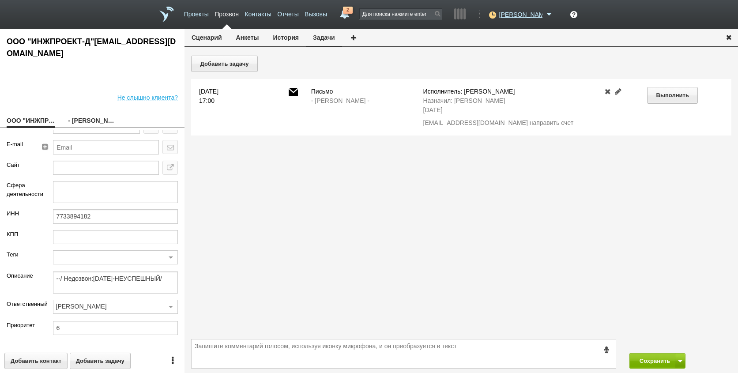
drag, startPoint x: 77, startPoint y: 124, endPoint x: 101, endPoint y: 270, distance: 147.1
click at [77, 124] on link "- [PERSON_NAME] -" at bounding box center [92, 121] width 48 height 12
type textarea "- [PERSON_NAME] -"
type textarea "Пребиллинг_Октябрь.2025"
type input "Сумма АП+ЛД: 14310/ Рассылки: ОРК_Предложение на 3 года без скидки, клиентам [D…"
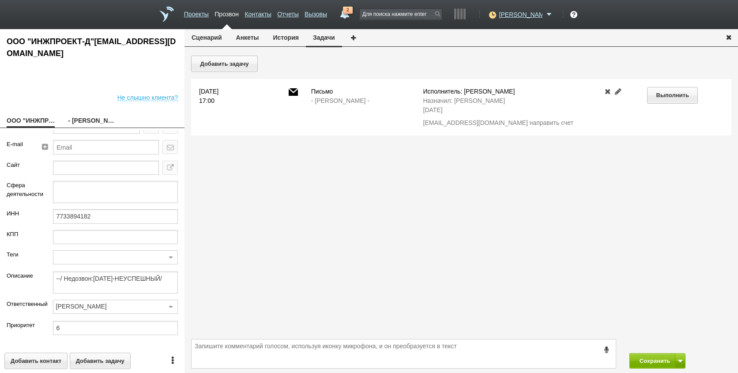
type input "77_Солидный. Спецрежим"
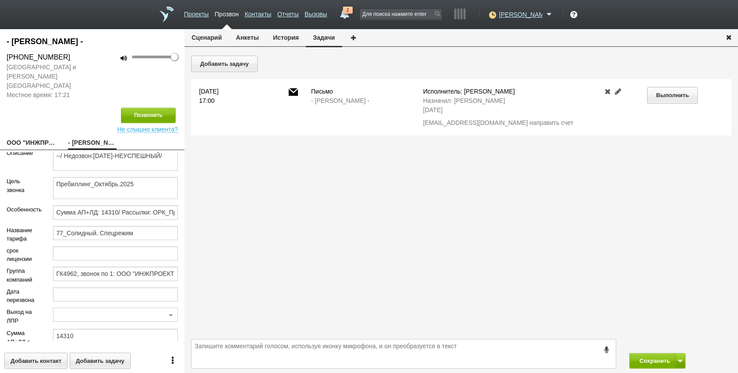
scroll to position [139, 0]
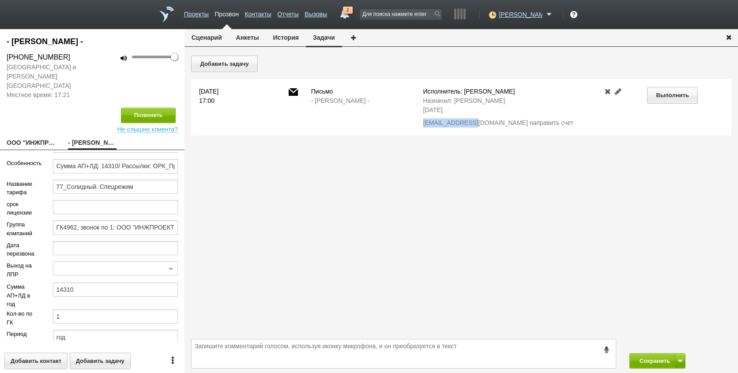
drag, startPoint x: 421, startPoint y: 121, endPoint x: 465, endPoint y: 124, distance: 44.6
click at [465, 124] on div "Исполнитель: [PERSON_NAME]: [PERSON_NAME] [DATE] [EMAIL_ADDRESS][DOMAIN_NAME] н…" at bounding box center [505, 107] width 179 height 41
drag, startPoint x: 465, startPoint y: 124, endPoint x: 461, endPoint y: 123, distance: 4.9
drag, startPoint x: 243, startPoint y: 361, endPoint x: 251, endPoint y: 361, distance: 7.5
click at [246, 361] on textarea at bounding box center [403, 353] width 424 height 29
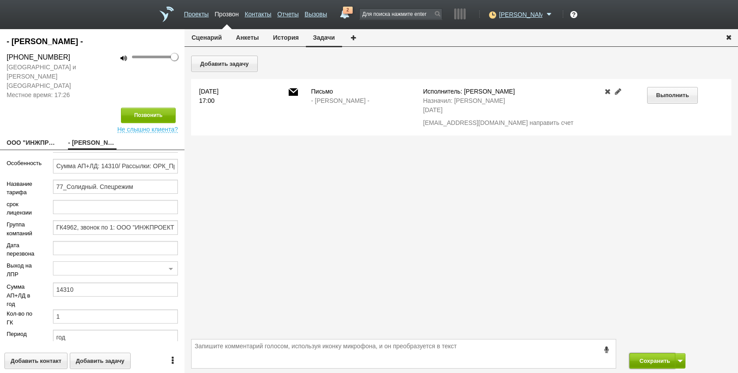
click at [655, 361] on button "Сохранить" at bounding box center [652, 360] width 46 height 15
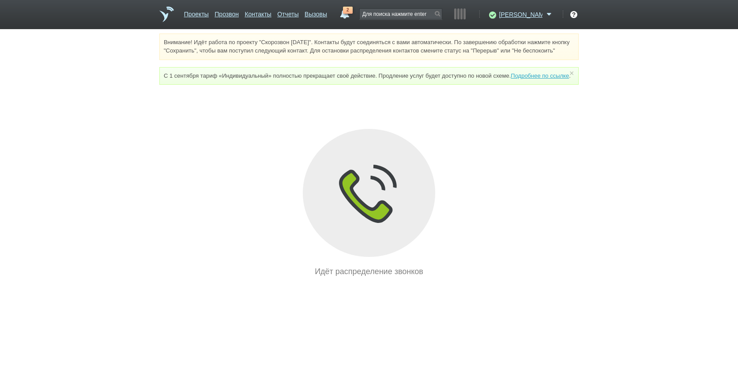
click at [352, 11] on span "2" at bounding box center [348, 10] width 10 height 7
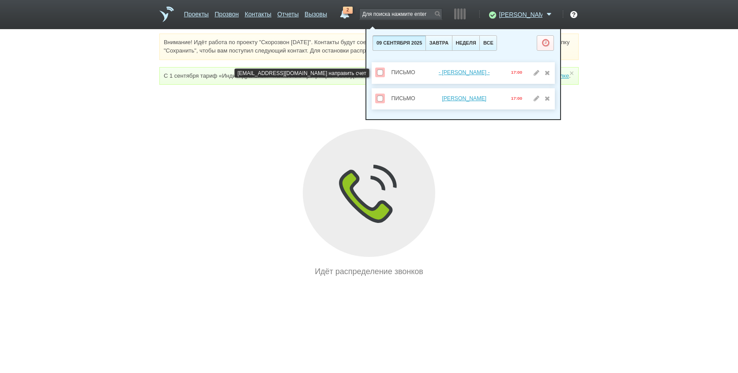
click at [379, 71] on span at bounding box center [380, 72] width 6 height 6
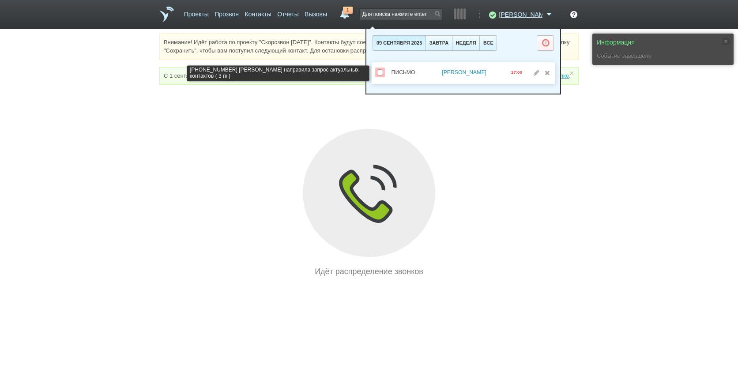
click at [469, 73] on link "[PERSON_NAME]" at bounding box center [464, 72] width 45 height 6
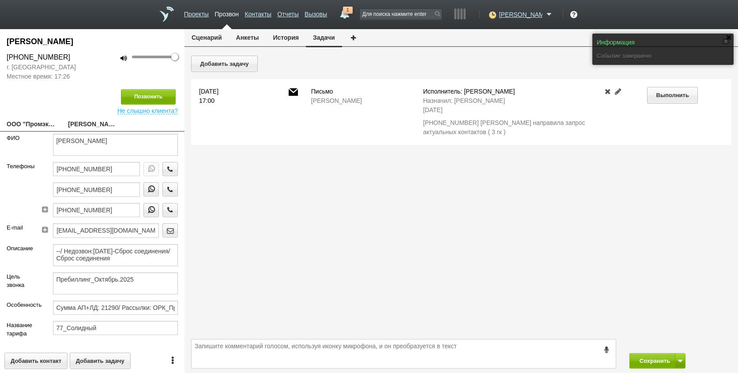
click at [25, 127] on link "ООО "Промэксплуатация"[EMAIL_ADDRESS][DOMAIN_NAME]" at bounding box center [31, 125] width 48 height 12
type textarea "ООО "Промэксплуатация"[EMAIL_ADDRESS][DOMAIN_NAME]"
type input "7719550126"
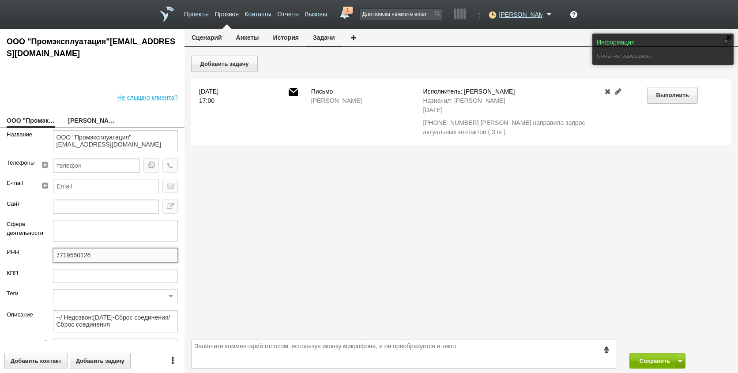
drag, startPoint x: 91, startPoint y: 260, endPoint x: 53, endPoint y: 259, distance: 37.5
click at [26, 259] on div "ИНН 7719550126" at bounding box center [92, 258] width 184 height 20
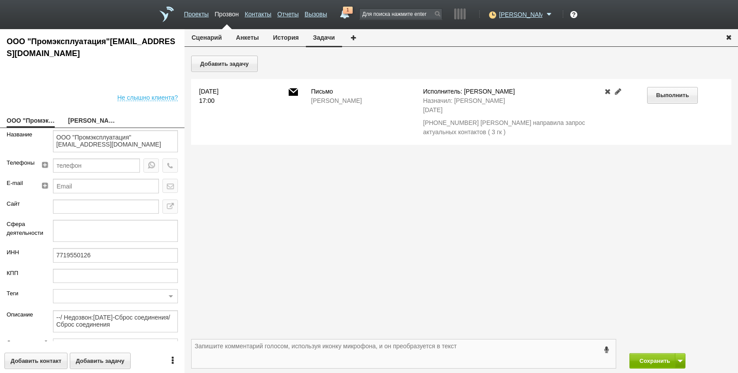
click at [248, 355] on textarea at bounding box center [403, 353] width 424 height 29
click at [489, 134] on div "[PHONE_NUMBER] [PERSON_NAME] направила запрос актуальных контактов ( 3 гк )" at bounding box center [506, 127] width 166 height 19
click at [481, 126] on div "[PHONE_NUMBER] [PERSON_NAME] направила запрос актуальных контактов ( 3 гк )" at bounding box center [506, 127] width 166 height 19
click at [352, 15] on link "1" at bounding box center [345, 12] width 16 height 11
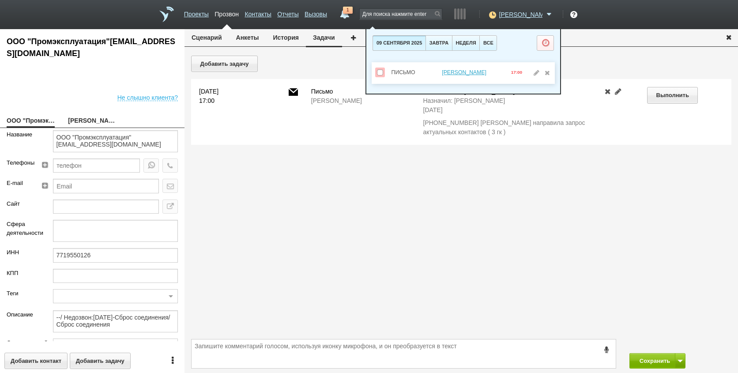
click at [426, 225] on div "Добавить задачу [DATE] 17:00 [PERSON_NAME]: [PERSON_NAME]: [PERSON_NAME] [DATE]…" at bounding box center [460, 195] width 553 height 279
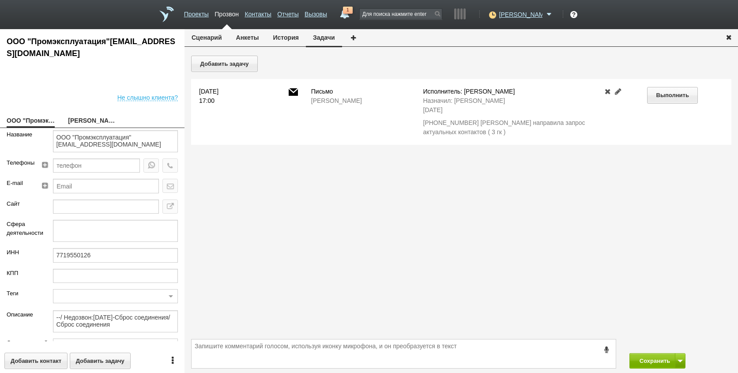
click at [94, 123] on link "[PERSON_NAME]" at bounding box center [92, 121] width 48 height 12
type textarea "[PERSON_NAME]"
type textarea "Пребиллинг_Октябрь.2025"
type input "Сумма АП+ЛД: 21290/ Рассылки: ОРК_Предложение на 3 года без скидки, клиентам [D…"
type input "77_Солидный"
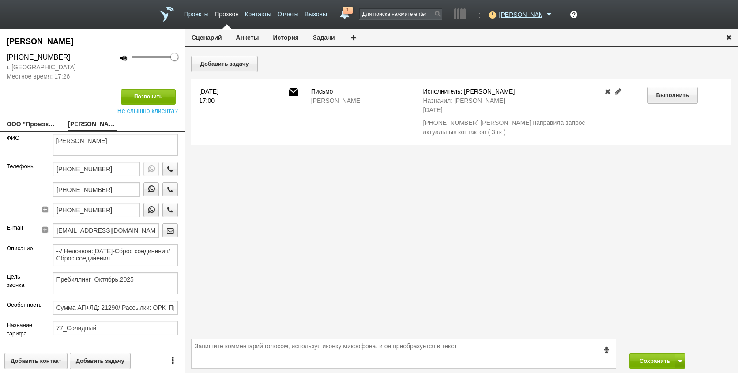
click at [247, 236] on div "Добавить задачу [DATE] 17:00 [PERSON_NAME]: [PERSON_NAME]: [PERSON_NAME] [DATE]…" at bounding box center [460, 195] width 553 height 279
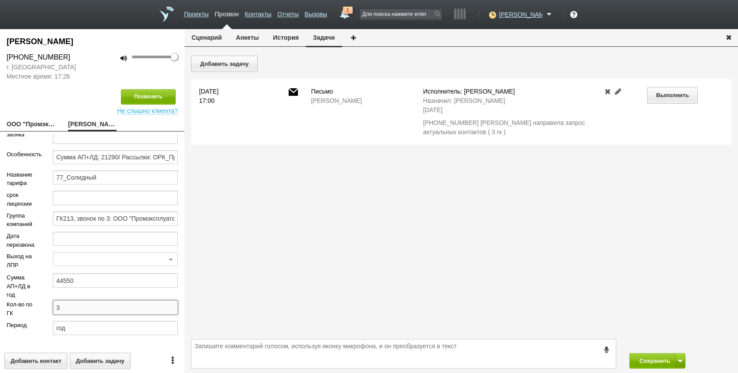
click at [94, 307] on input "3" at bounding box center [115, 307] width 125 height 14
click at [316, 307] on div "Добавить задачу [DATE] 17:00 [PERSON_NAME]: [PERSON_NAME]: [PERSON_NAME] [DATE]…" at bounding box center [460, 195] width 553 height 279
click at [476, 128] on div "[PHONE_NUMBER] [PERSON_NAME] направила запрос актуальных контактов ( 3 гк )" at bounding box center [506, 127] width 166 height 19
click at [517, 127] on div "[PHONE_NUMBER] [PERSON_NAME] направила запрос актуальных контактов ( 3 гк )" at bounding box center [506, 127] width 166 height 19
click at [659, 360] on button "Сохранить" at bounding box center [652, 360] width 46 height 15
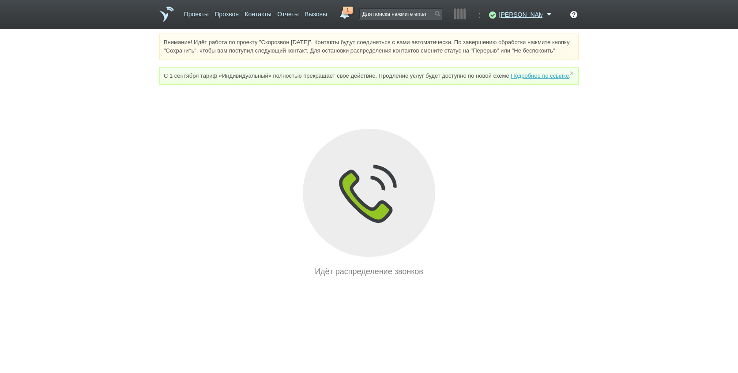
click at [352, 9] on link "1" at bounding box center [345, 12] width 16 height 11
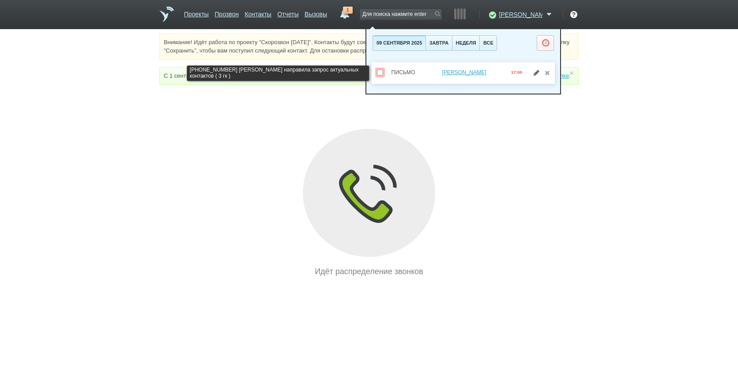
click at [532, 75] on link at bounding box center [536, 72] width 9 height 6
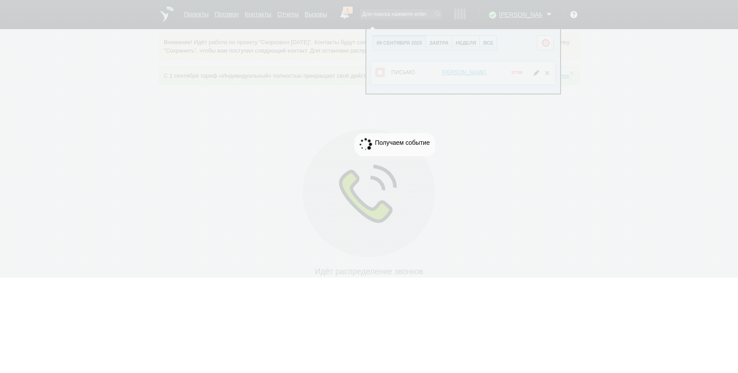
select select "letter"
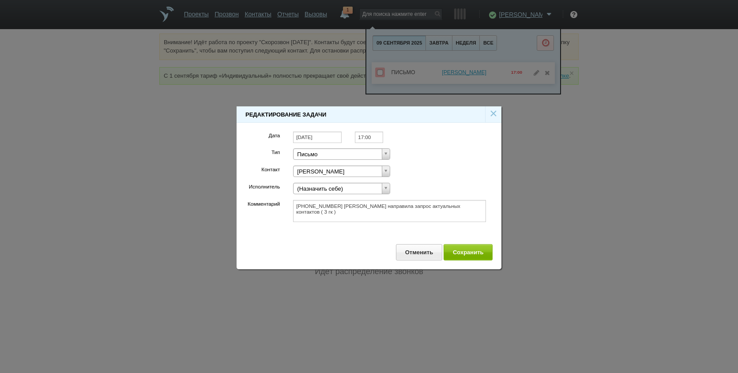
click at [326, 139] on input "[DATE]" at bounding box center [317, 137] width 49 height 12
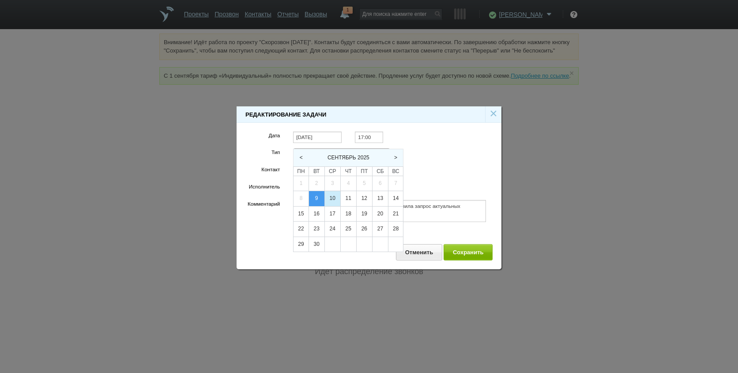
click at [335, 193] on div "10" at bounding box center [332, 198] width 15 height 15
type input "[DATE]"
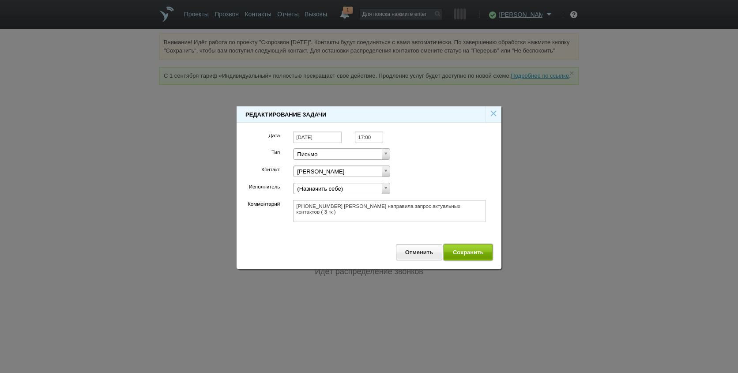
click at [464, 256] on button "Сохранить" at bounding box center [467, 252] width 49 height 16
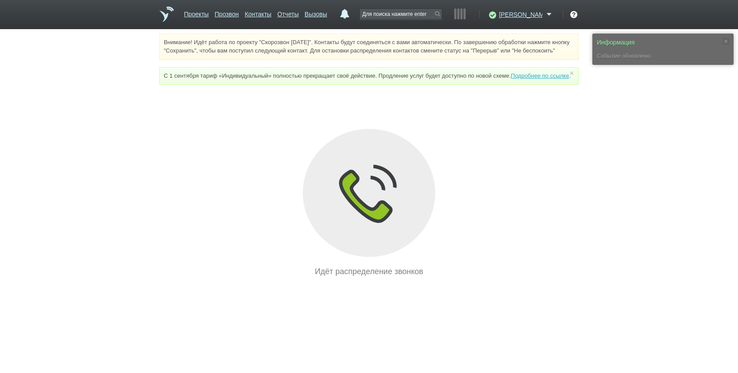
click at [607, 262] on div "Информация Событие обновлено Внимание! Идёт работа по проекту "Скорозвон [DATE]…" at bounding box center [369, 156] width 738 height 244
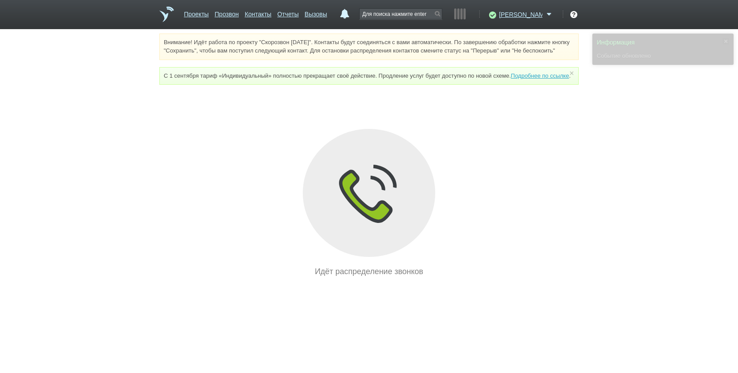
click at [558, 277] on div "Идёт распределение звонков" at bounding box center [368, 272] width 419 height 12
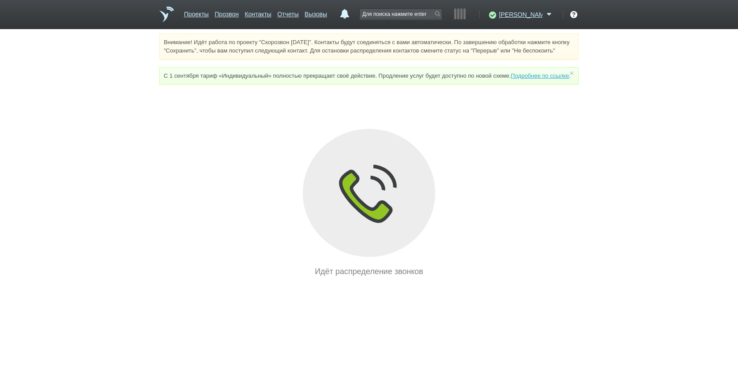
click at [492, 189] on div "Идёт распределение звонков" at bounding box center [368, 203] width 419 height 148
click at [298, 15] on link "Отчеты" at bounding box center [287, 12] width 21 height 13
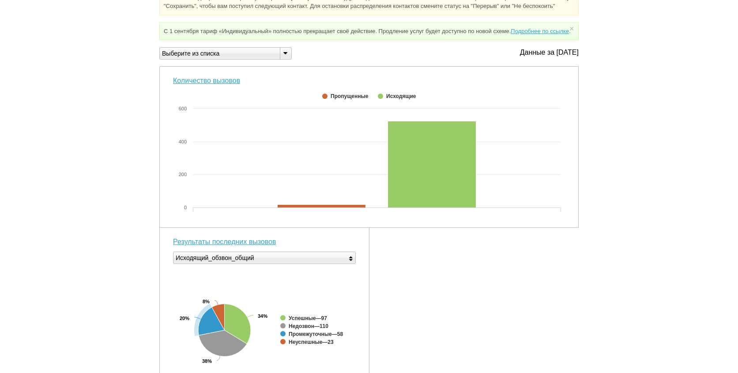
scroll to position [44, 0]
click at [219, 59] on div "Выберите из списка" at bounding box center [216, 53] width 113 height 9
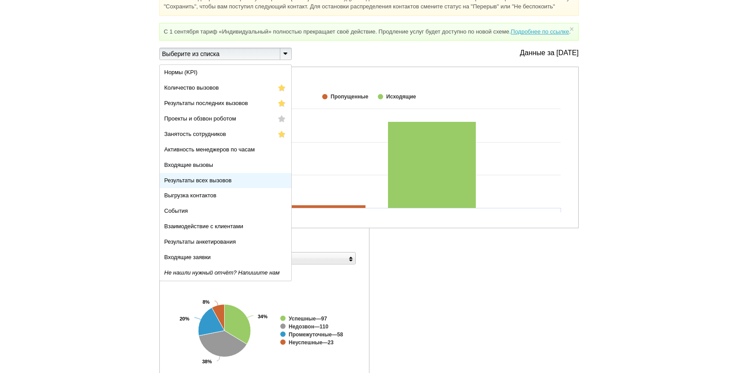
click at [216, 184] on span "Результаты всех вызовов" at bounding box center [197, 180] width 67 height 7
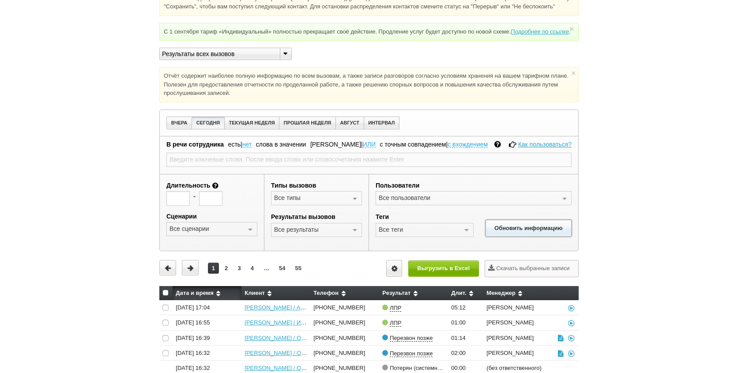
click at [516, 236] on button "Обновить информацию" at bounding box center [528, 228] width 86 height 16
click at [529, 236] on button "Обновить информацию" at bounding box center [528, 228] width 86 height 16
click at [449, 277] on button "Выгрузить в Excel" at bounding box center [443, 268] width 71 height 16
drag, startPoint x: 678, startPoint y: 134, endPoint x: 617, endPoint y: 109, distance: 65.9
click at [678, 134] on div "Внимание! Идёт работа по проекту "Скорозвон [DATE]". Контакты будут соединяться…" at bounding box center [369, 241] width 738 height 504
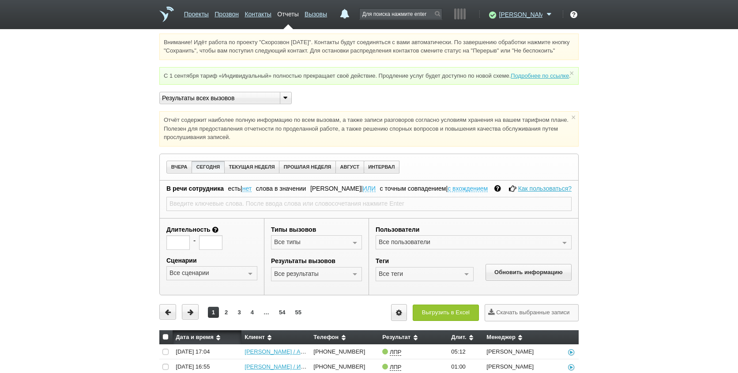
click at [665, 293] on div "Внимание! Идёт работа по проекту "Скорозвон [DATE]". Контакты будут соединяться…" at bounding box center [369, 286] width 738 height 504
click at [663, 188] on div "Внимание! Идёт работа по проекту "Скорозвон [DATE]". Контакты будут соединяться…" at bounding box center [369, 286] width 738 height 504
click at [686, 274] on div "Внимание! Идёт работа по проекту "Скорозвон [DATE]". Контакты будут соединяться…" at bounding box center [369, 286] width 738 height 504
click at [664, 266] on div "Внимание! Идёт работа по проекту "Скорозвон [DATE]". Контакты будут соединяться…" at bounding box center [369, 286] width 738 height 504
click at [671, 234] on div "Внимание! Идёт работа по проекту "Скорозвон [DATE]". Контакты будут соединяться…" at bounding box center [369, 286] width 738 height 504
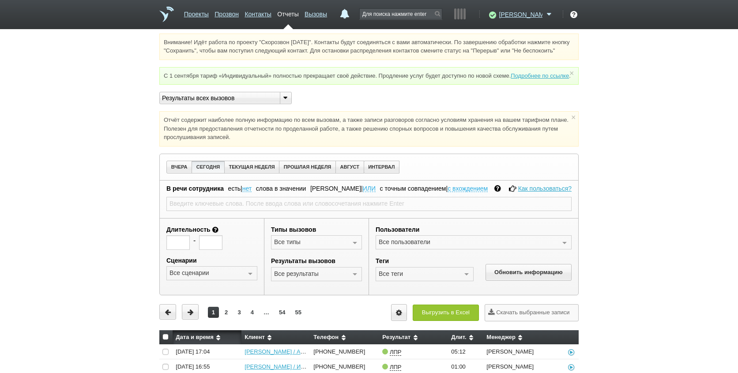
click at [660, 203] on div "Внимание! Идёт работа по проекту "Скорозвон [DATE]". Контакты будут соединяться…" at bounding box center [369, 286] width 738 height 504
click at [647, 237] on div "Внимание! Идёт работа по проекту "Скорозвон [DATE]". Контакты будут соединяться…" at bounding box center [369, 286] width 738 height 504
click at [550, 14] on span at bounding box center [549, 14] width 11 height 9
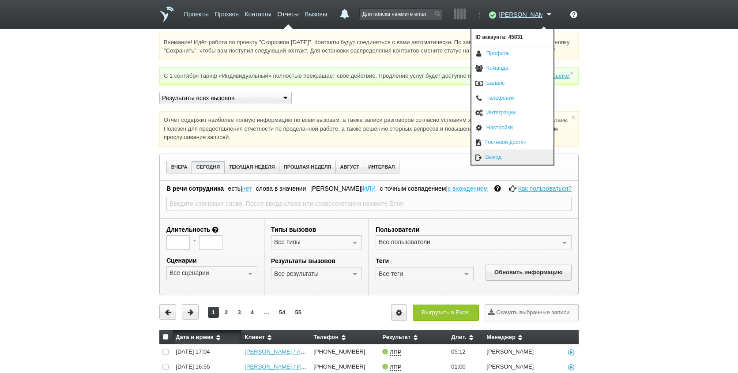
click at [510, 158] on link "Выход" at bounding box center [512, 157] width 82 height 15
